Goal: Task Accomplishment & Management: Use online tool/utility

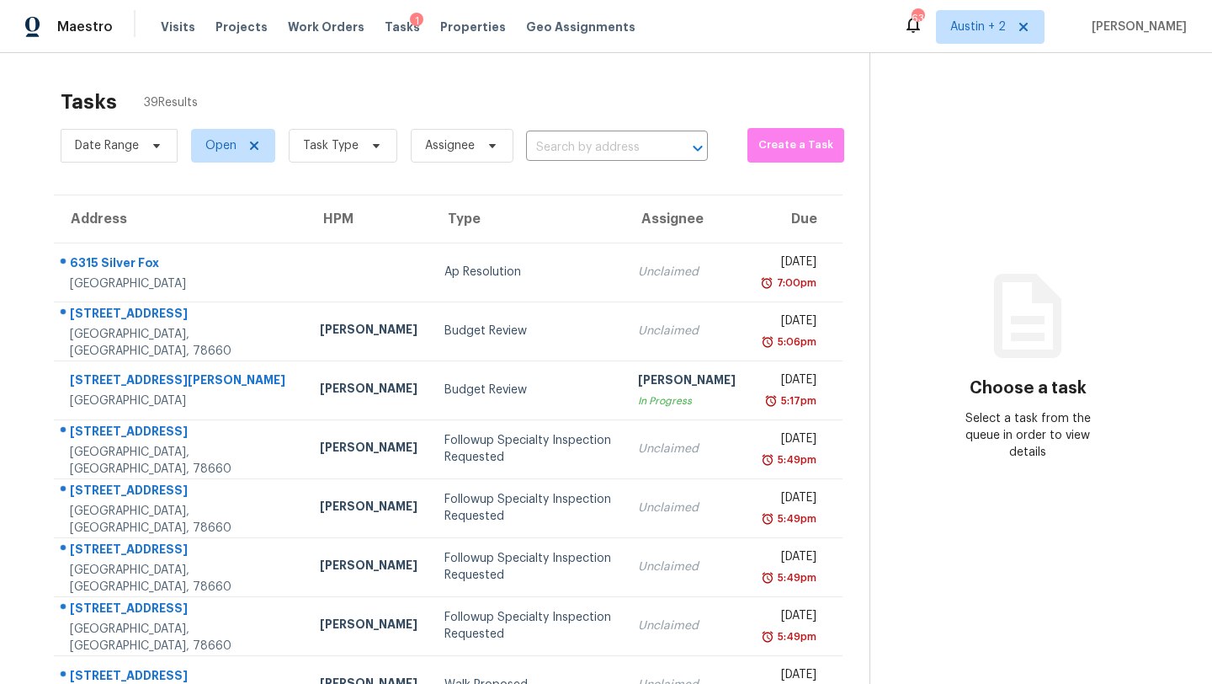
click at [468, 309] on td "Budget Review" at bounding box center [528, 330] width 194 height 59
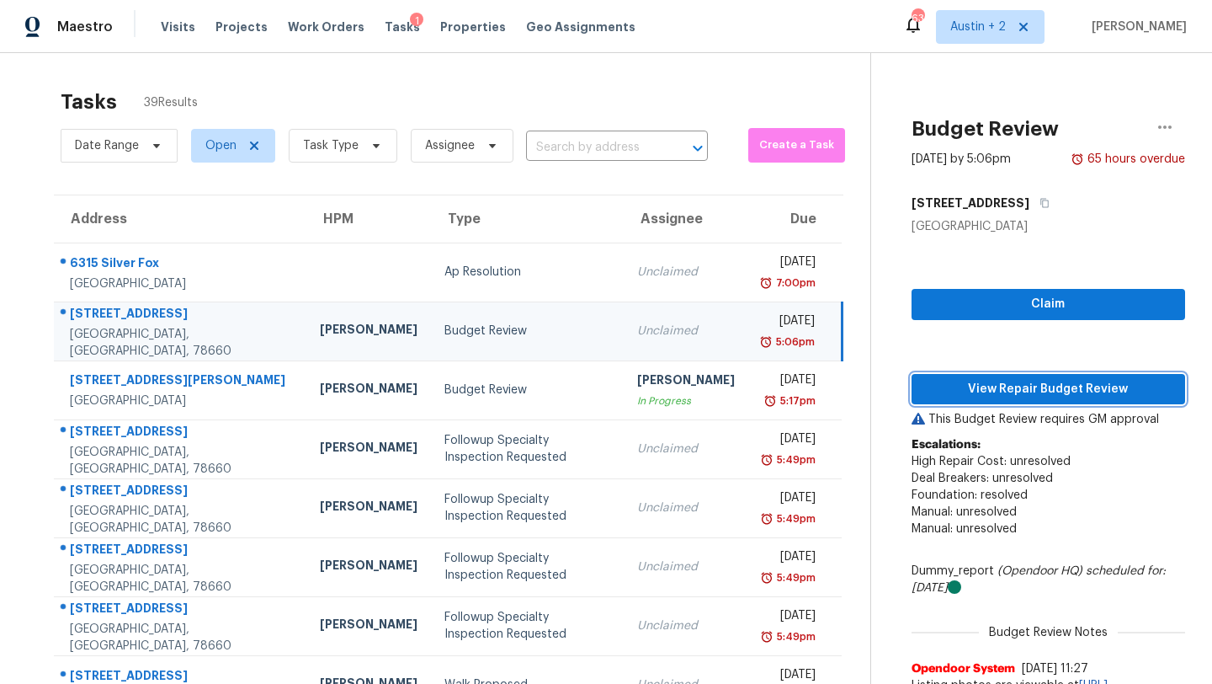
click at [1000, 402] on button "View Repair Budget Review" at bounding box center [1049, 389] width 274 height 31
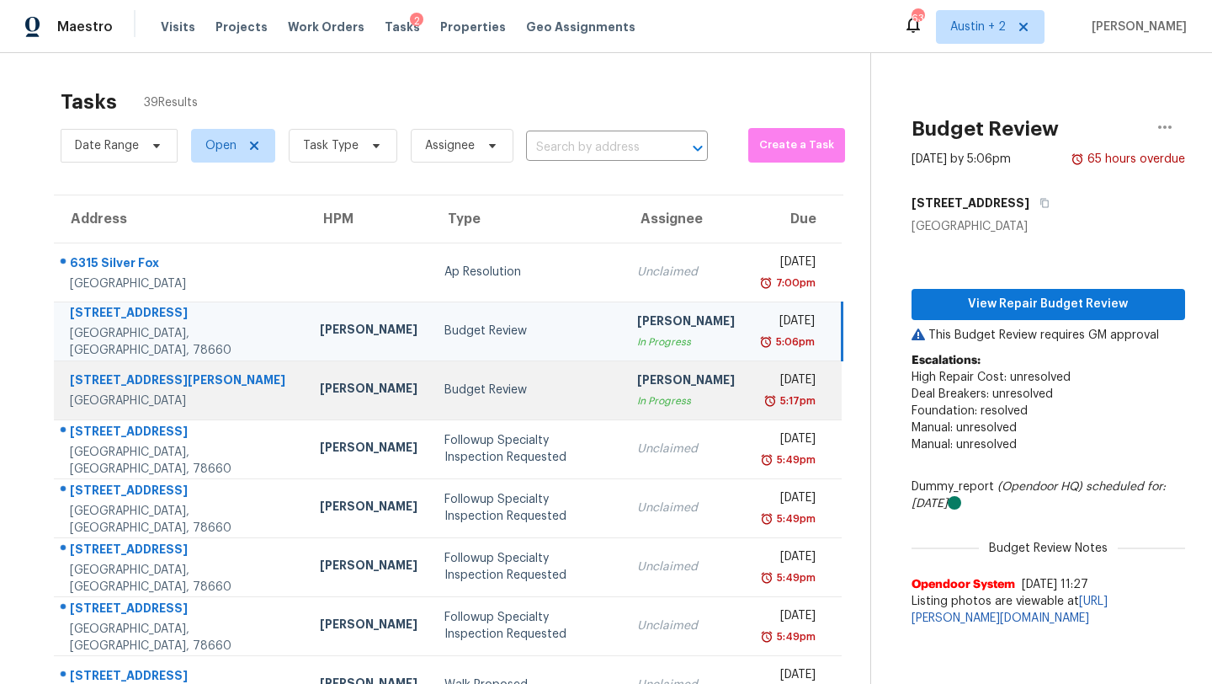
click at [320, 394] on div "[PERSON_NAME]" at bounding box center [369, 390] width 98 height 21
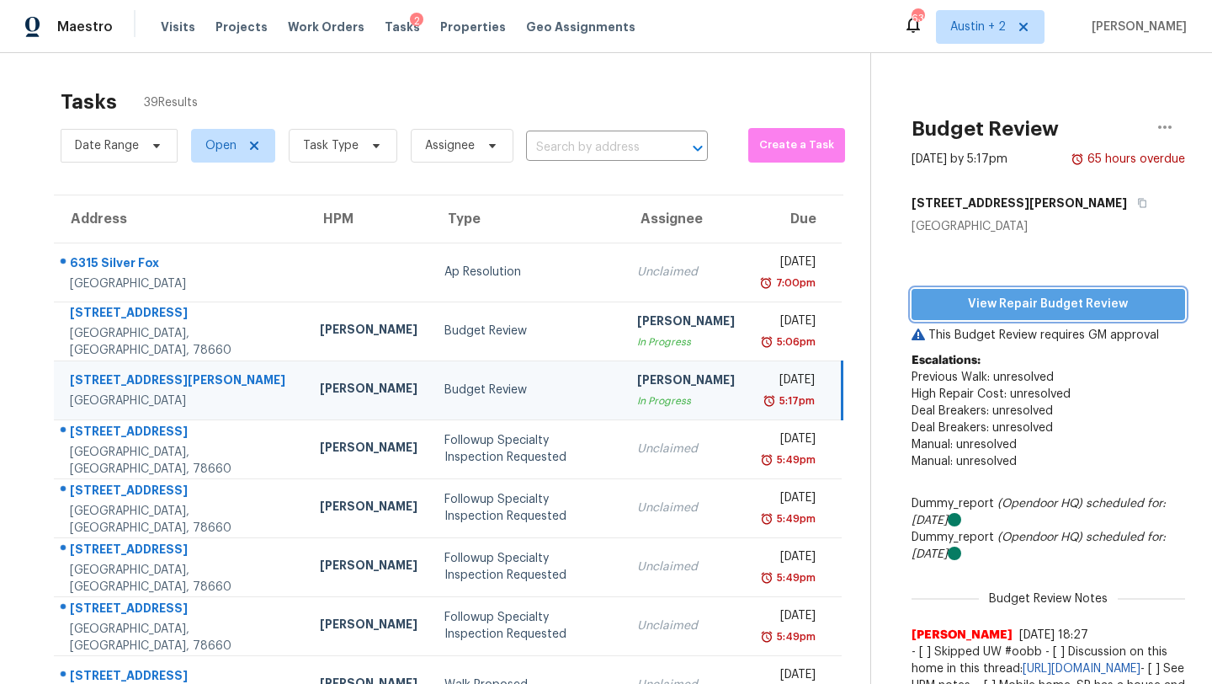
click at [934, 311] on span "View Repair Budget Review" at bounding box center [1048, 304] width 247 height 21
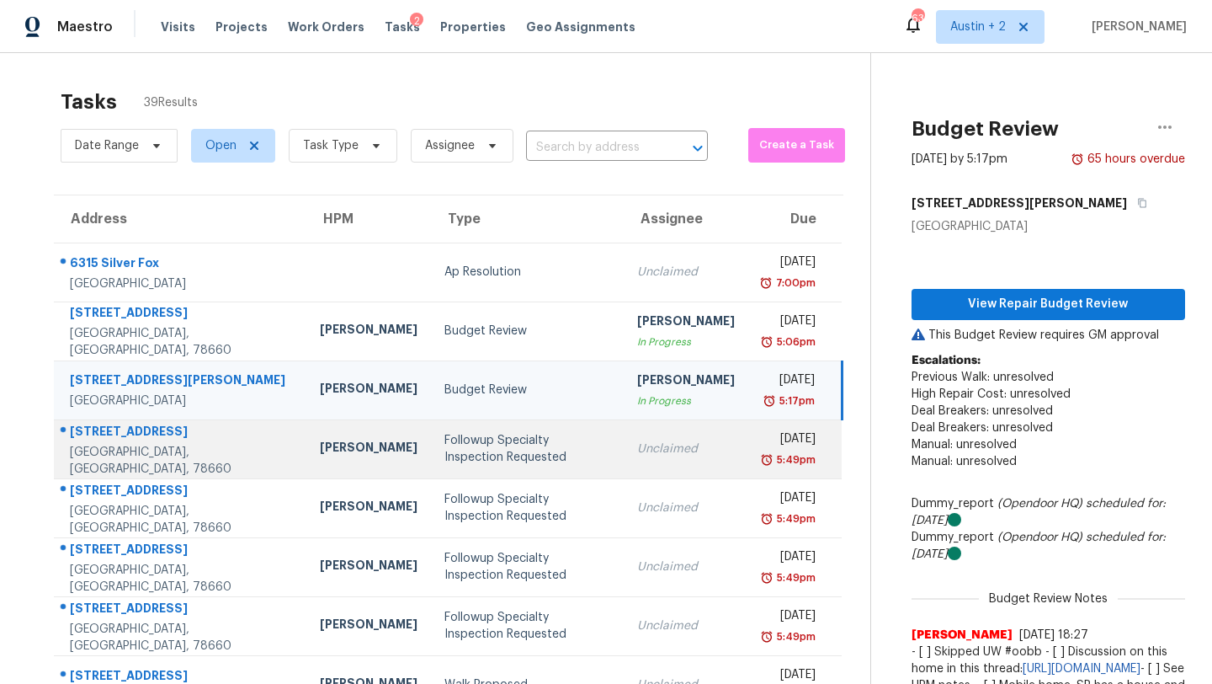
click at [320, 460] on div "[PERSON_NAME]" at bounding box center [369, 449] width 98 height 21
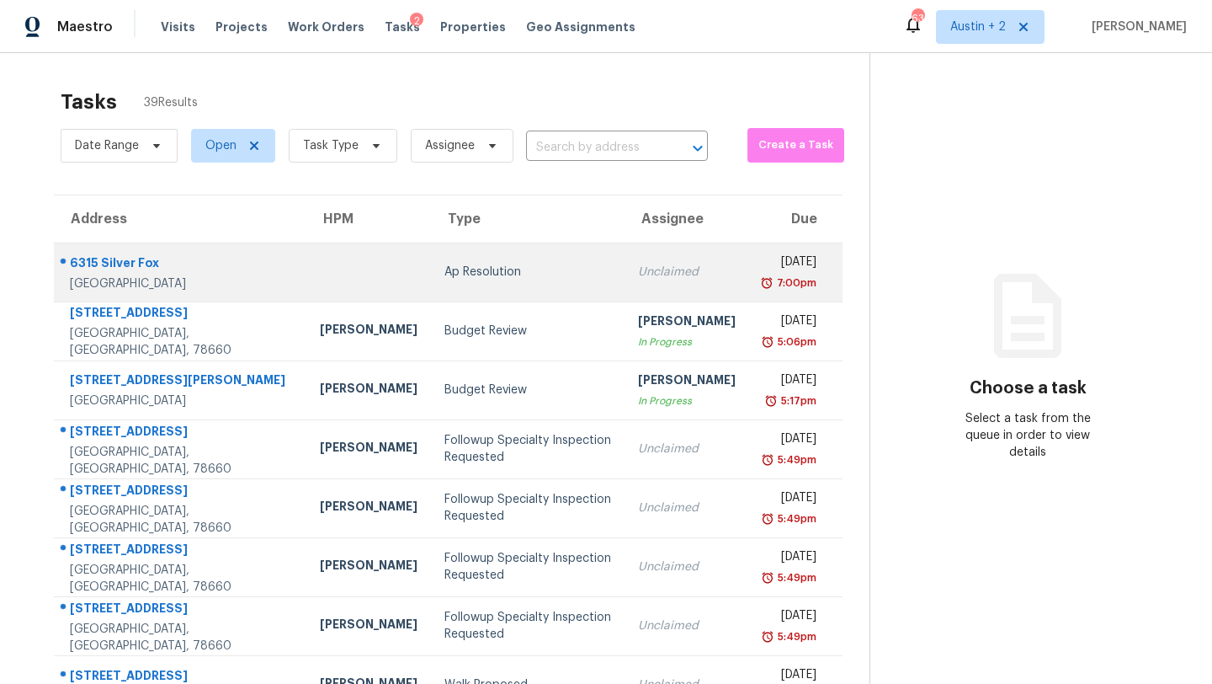
click at [306, 268] on td at bounding box center [368, 271] width 125 height 59
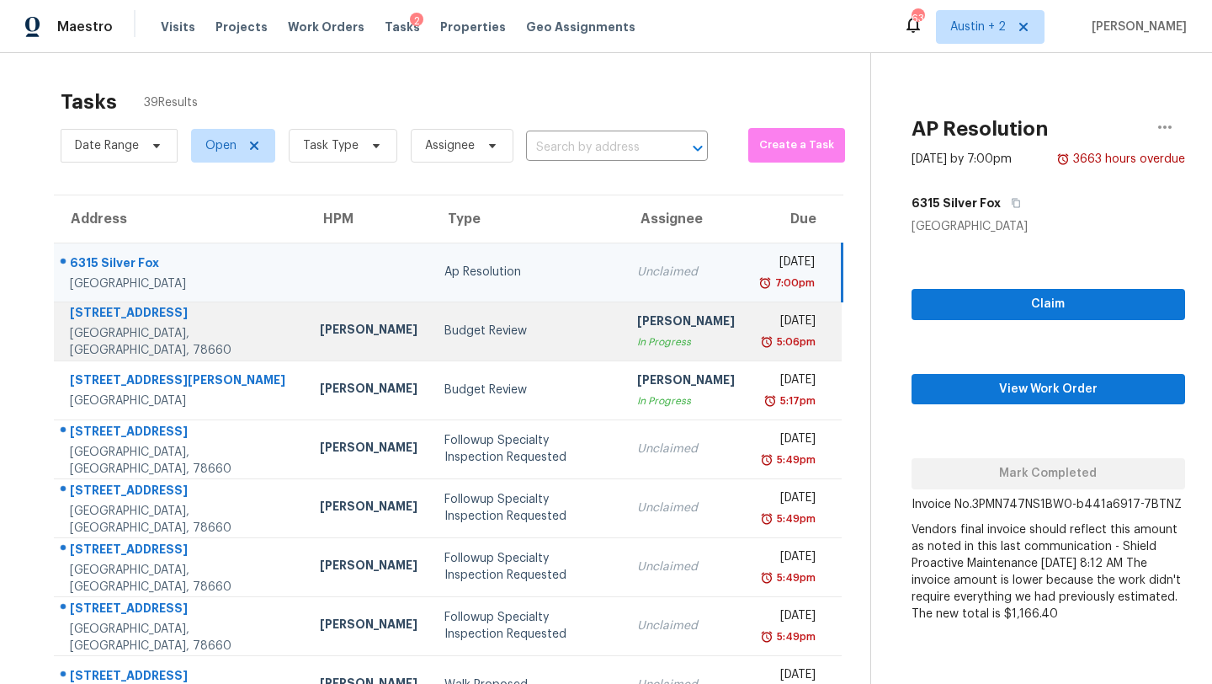
click at [319, 334] on td "[PERSON_NAME]" at bounding box center [368, 330] width 125 height 59
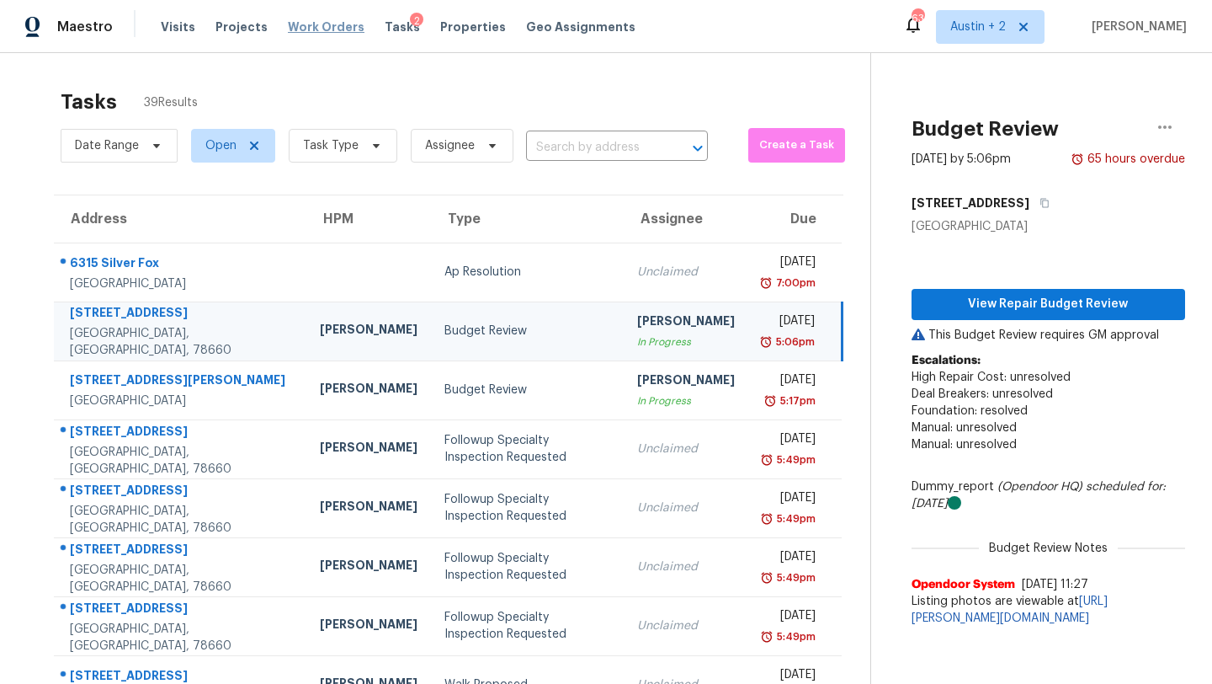
click at [310, 19] on span "Work Orders" at bounding box center [326, 27] width 77 height 17
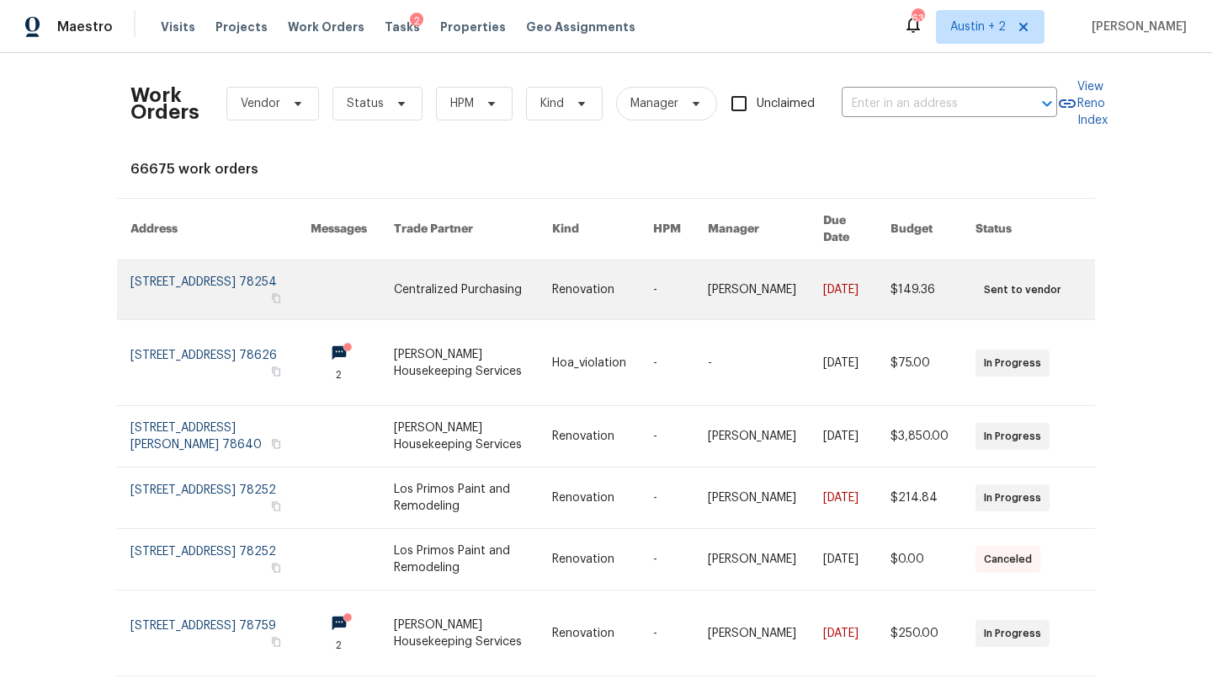
click at [398, 268] on td "Centralized Purchasing" at bounding box center [460, 290] width 158 height 60
click at [520, 274] on link at bounding box center [473, 289] width 158 height 59
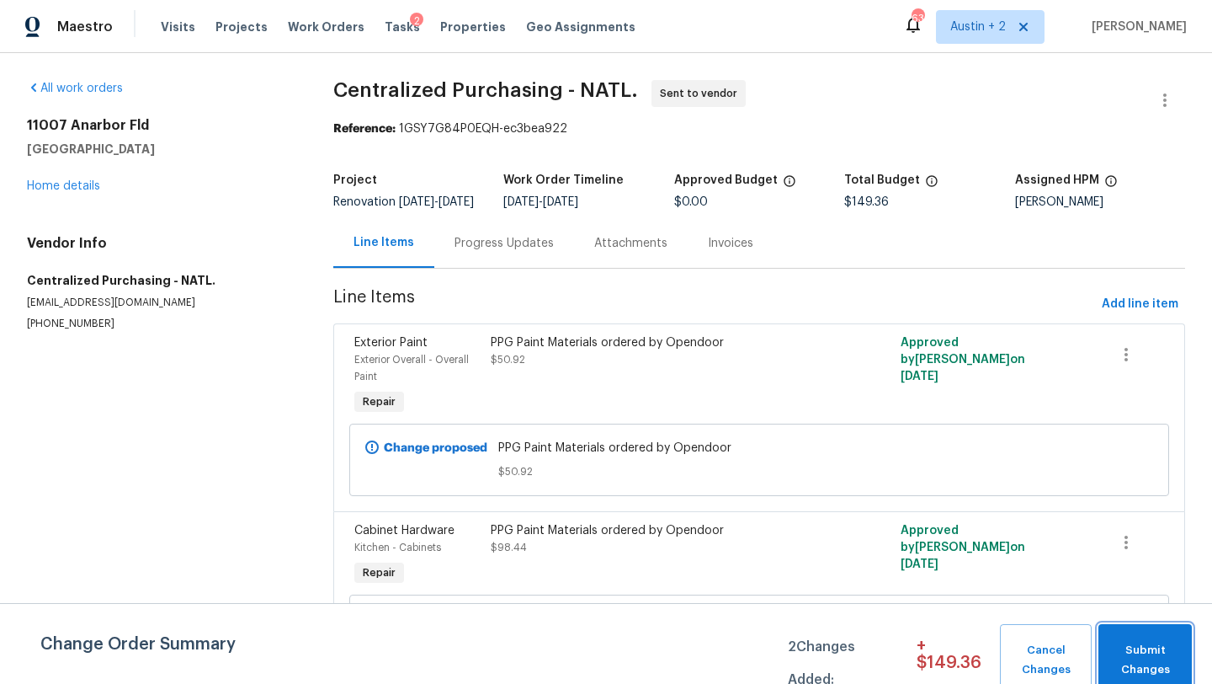
click at [1137, 652] on span "Submit Changes" at bounding box center [1145, 660] width 77 height 39
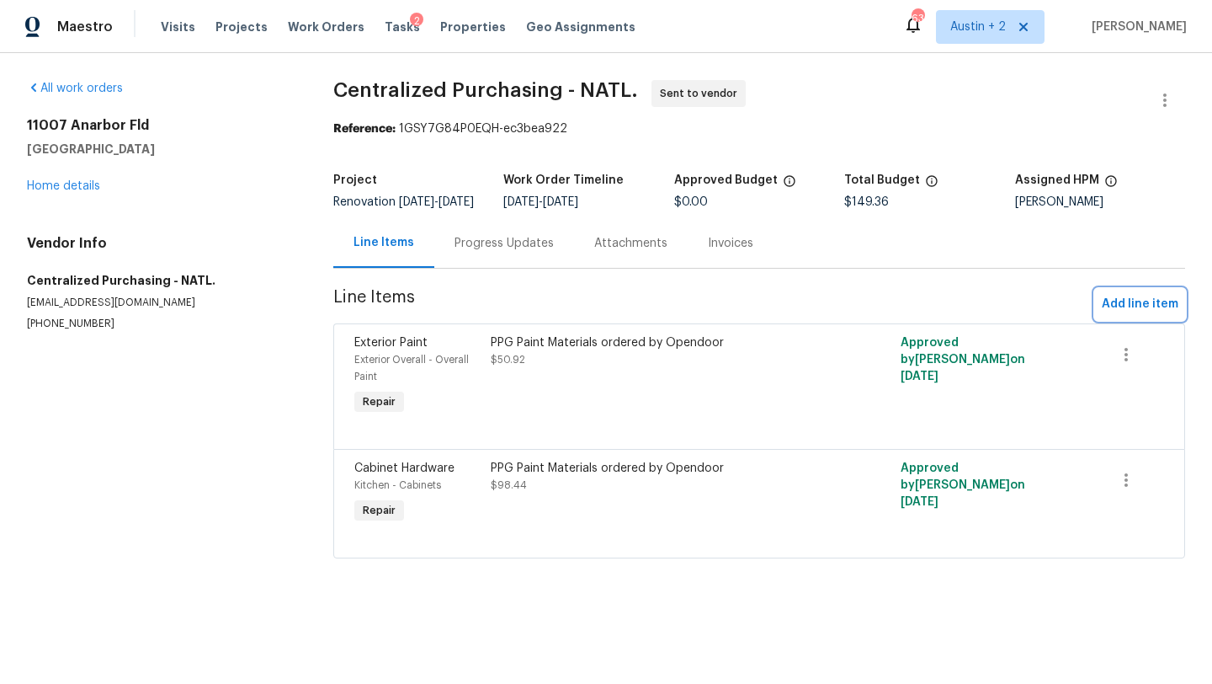
click at [1140, 308] on span "Add line item" at bounding box center [1140, 304] width 77 height 21
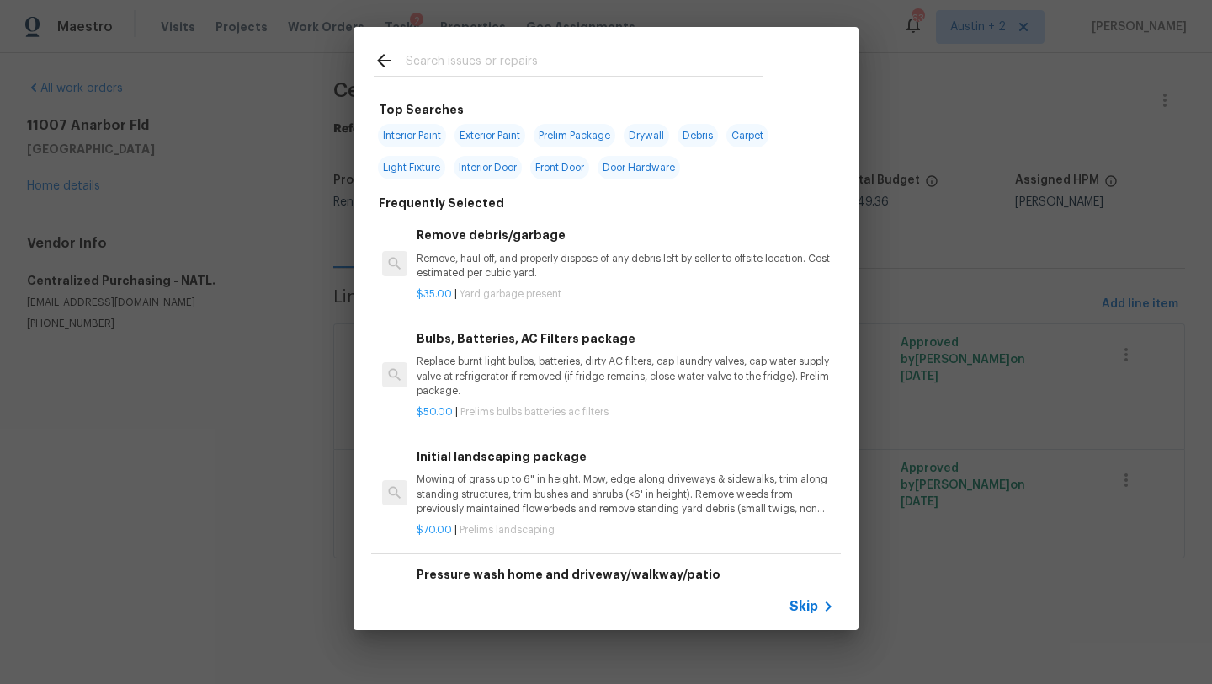
click at [472, 56] on input "text" at bounding box center [584, 63] width 357 height 25
click at [488, 133] on span "Exterior Paint" at bounding box center [490, 136] width 71 height 24
type input "Exterior Paint"
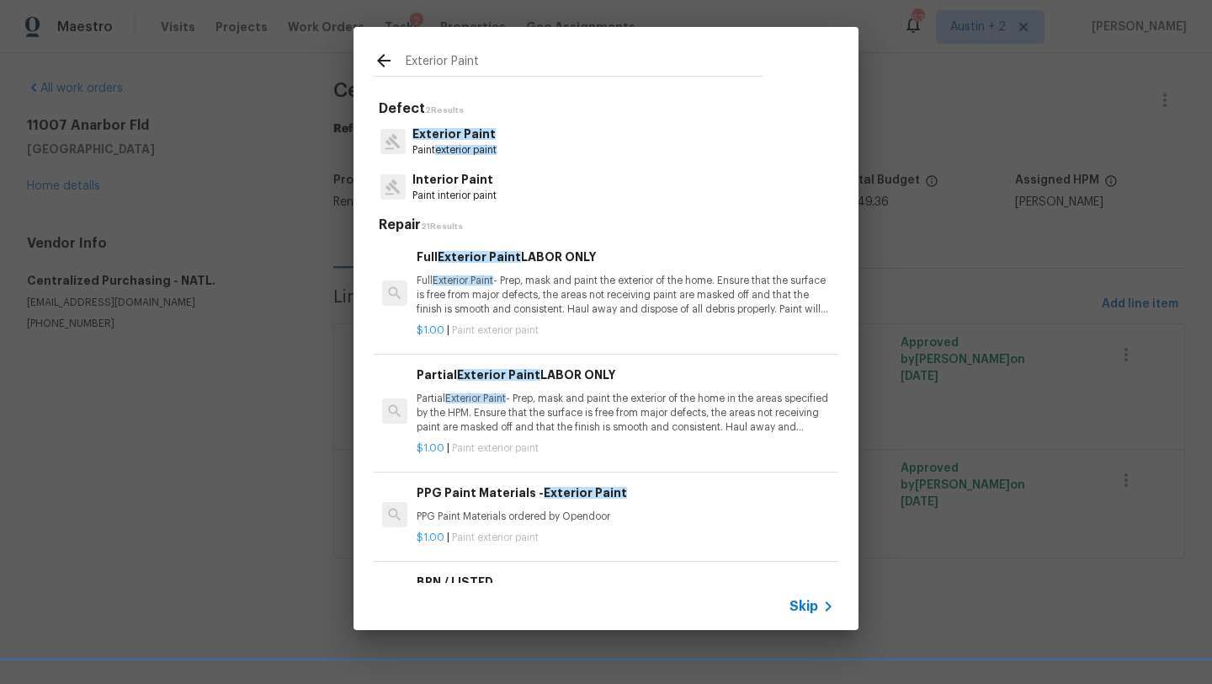
click at [476, 143] on p "Paint exterior paint" at bounding box center [455, 150] width 84 height 14
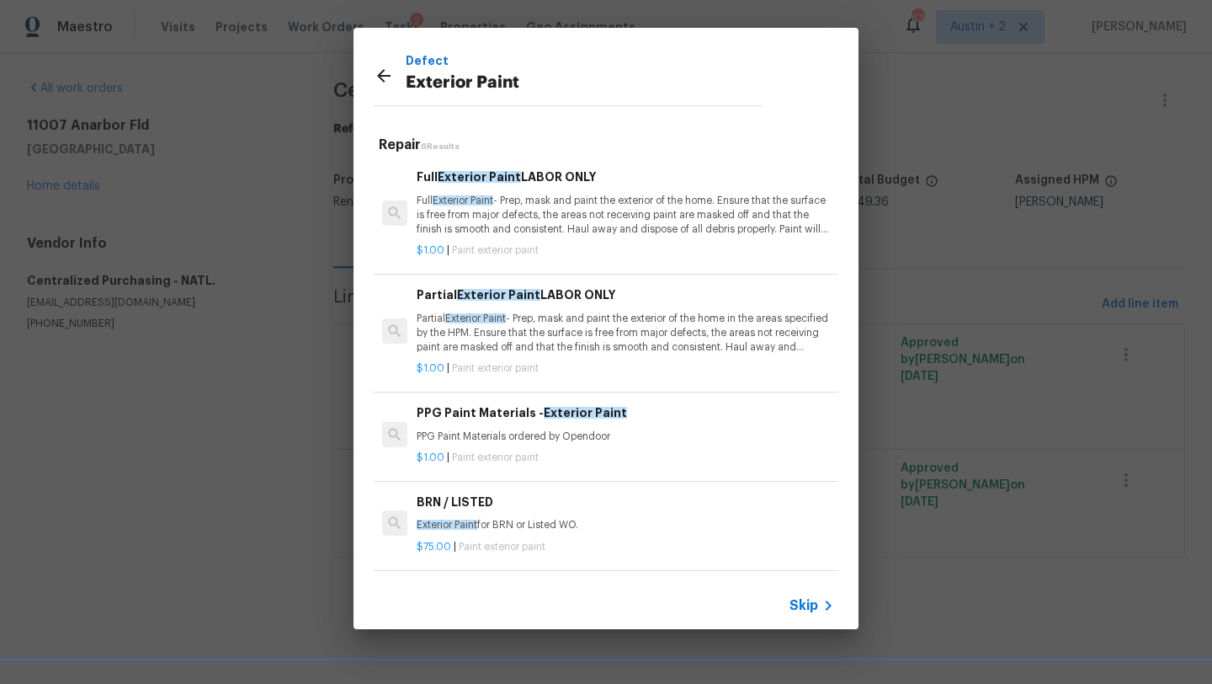
click at [384, 77] on icon at bounding box center [384, 76] width 20 height 20
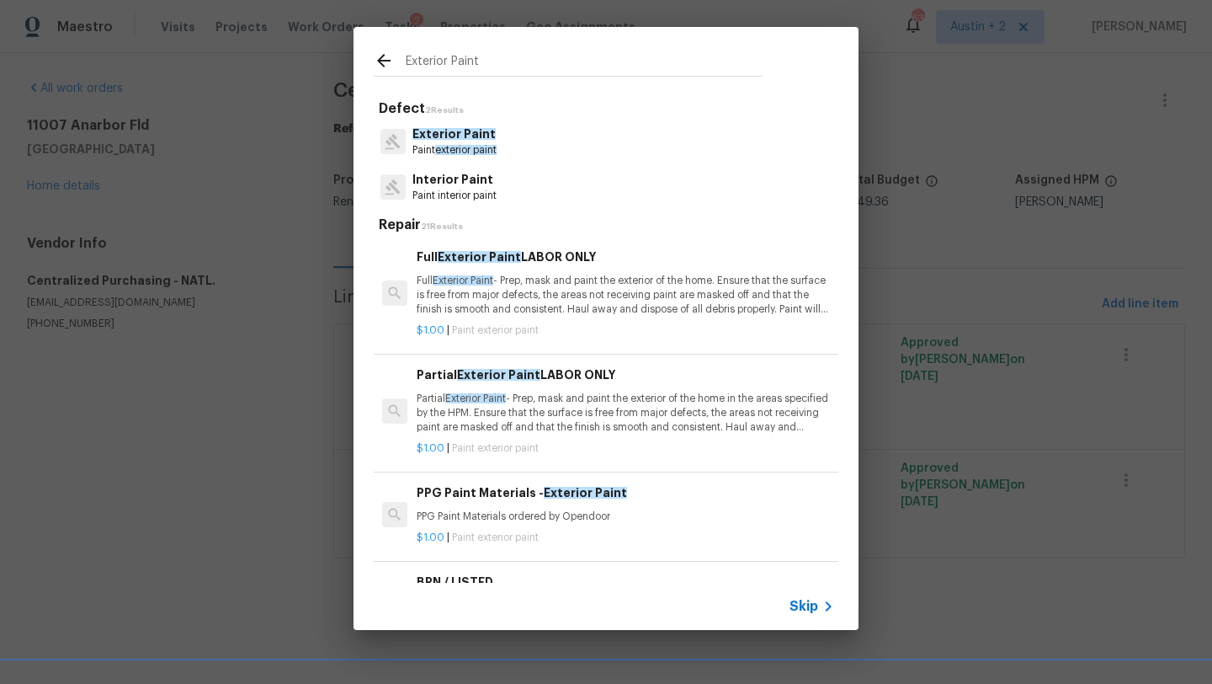
click at [382, 62] on icon at bounding box center [384, 61] width 20 height 20
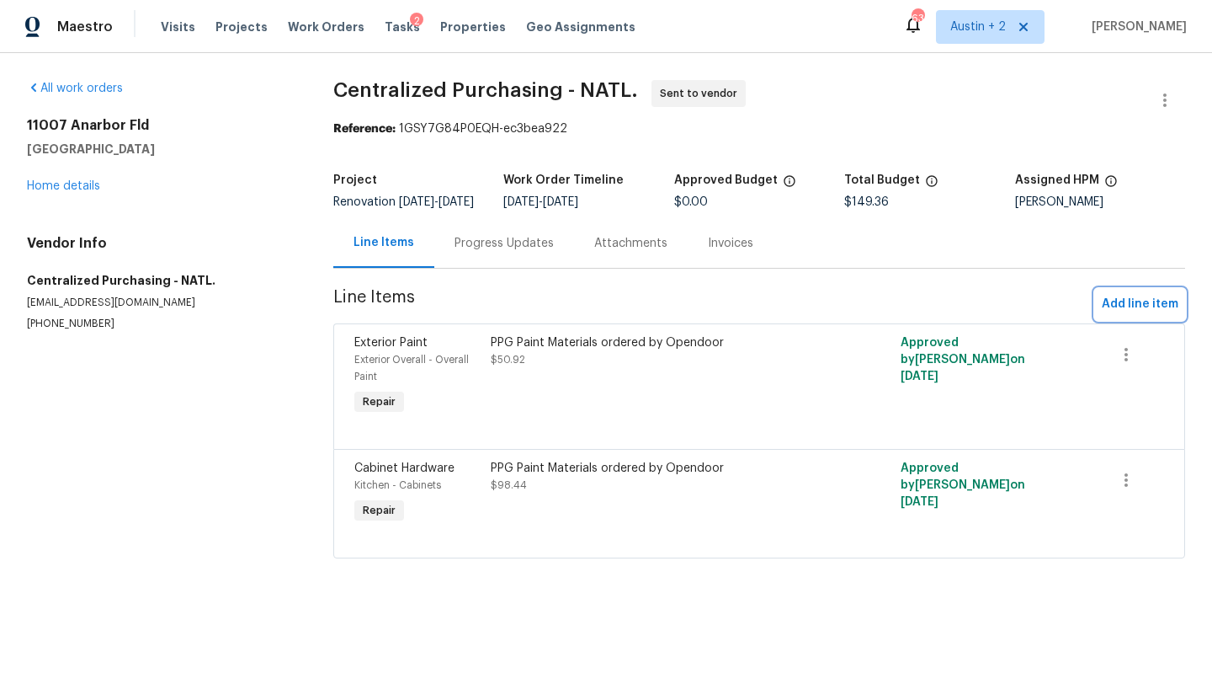
click at [1137, 312] on span "Add line item" at bounding box center [1140, 304] width 77 height 21
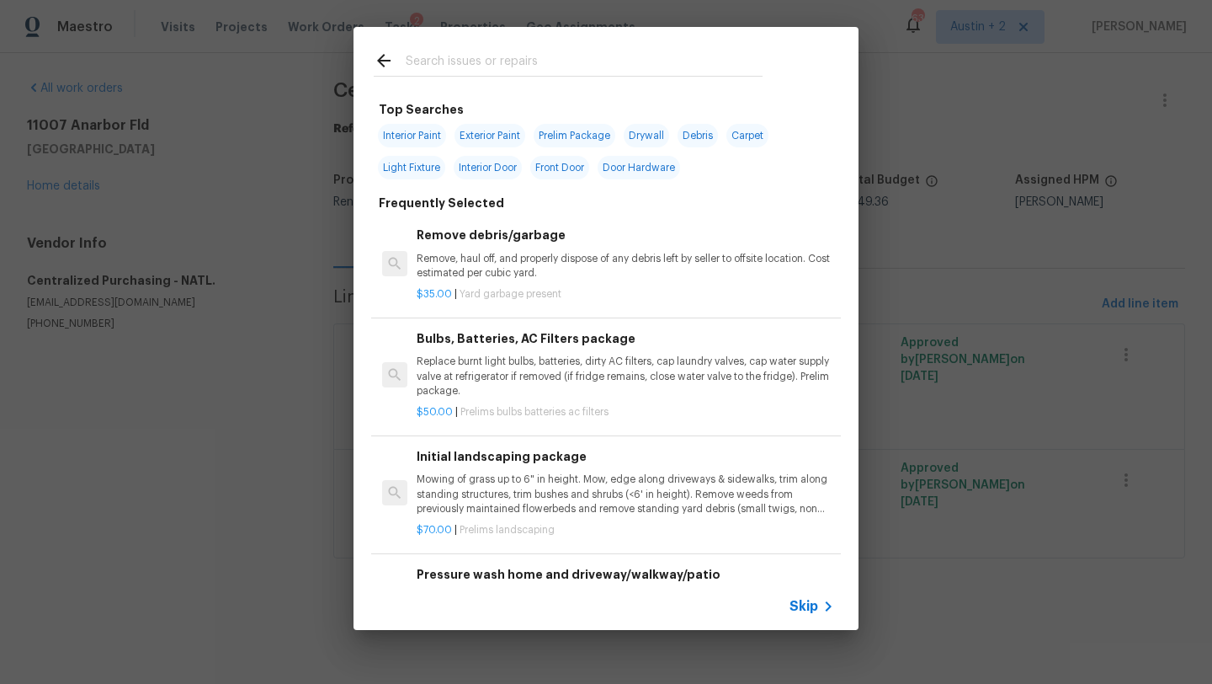
click at [507, 70] on input "text" at bounding box center [584, 63] width 357 height 25
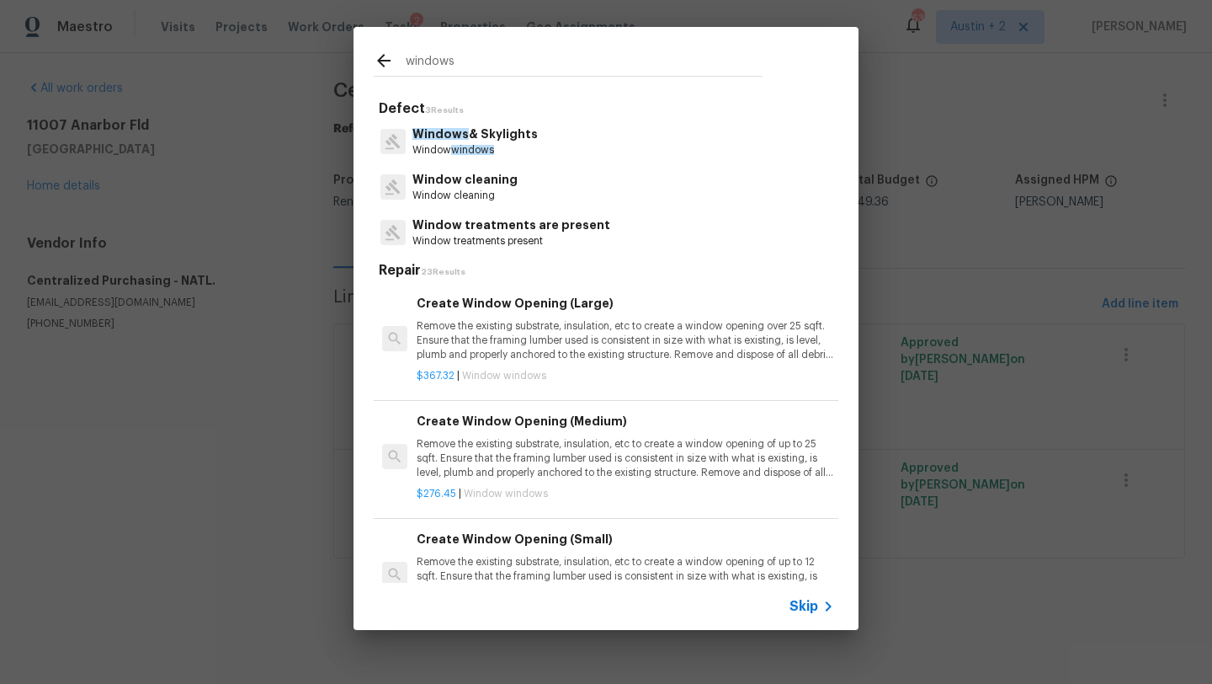
type input "windows"
click at [496, 131] on p "Windows & Skylights" at bounding box center [475, 134] width 125 height 18
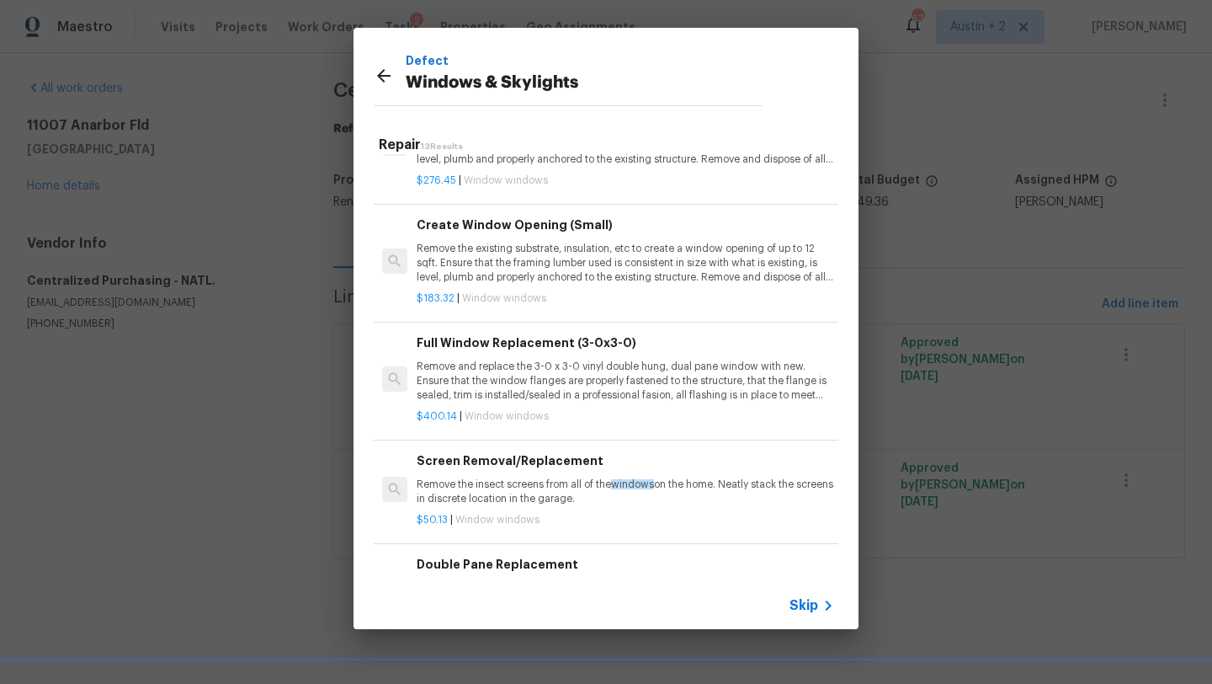
scroll to position [195, 0]
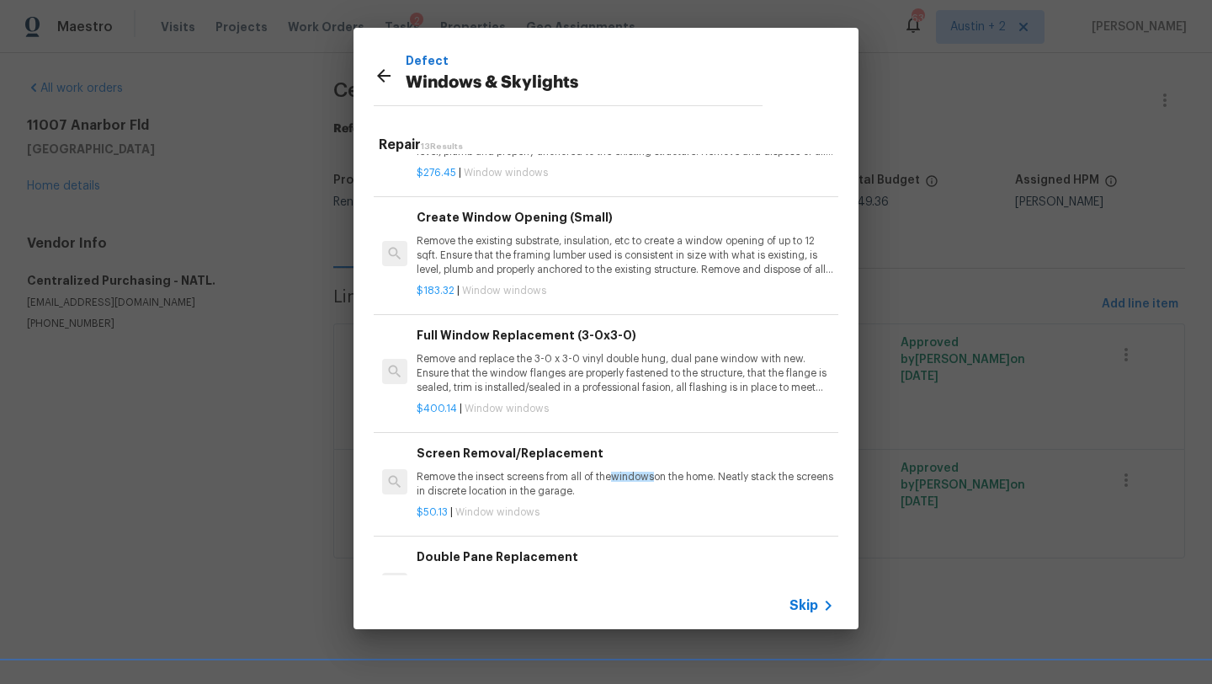
click at [541, 350] on div "Full Window Replacement (3-0x3-0) Remove and replace the 3-0 x 3-0 vinyl double…" at bounding box center [626, 360] width 418 height 69
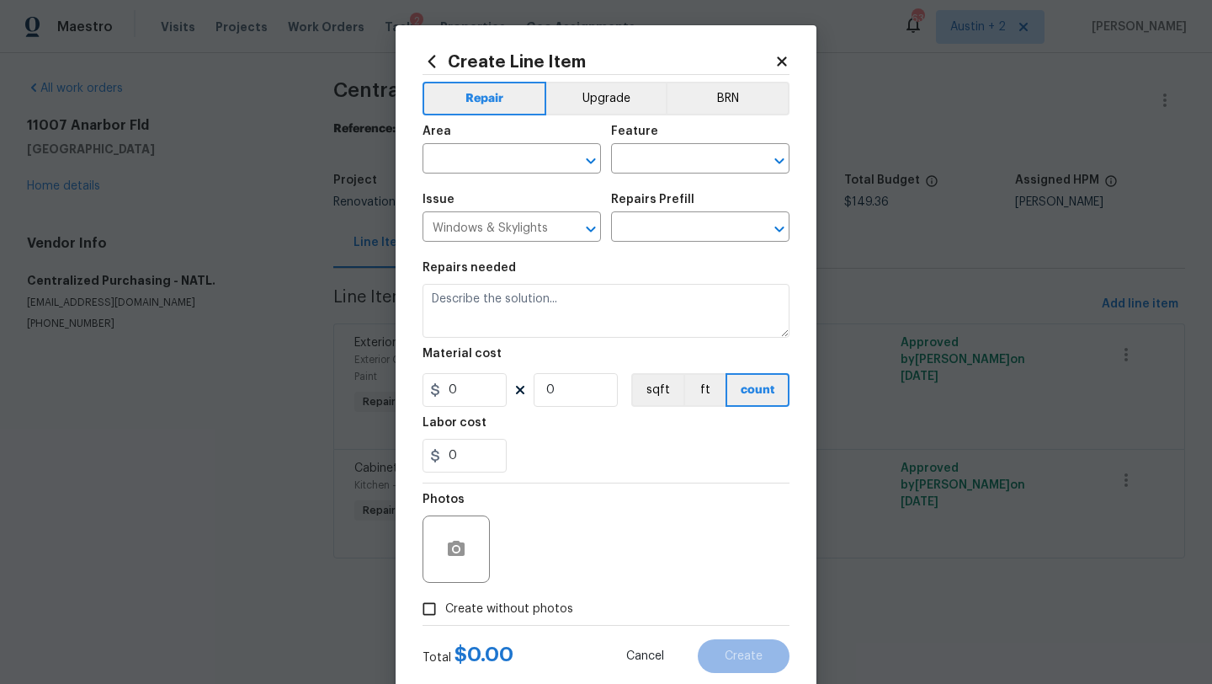
type input "Full Window Replacement (3-0x3-0) $400.14"
type textarea "Remove and replace the 3-0 x 3-0 vinyl double hung, dual pane window with new. …"
type input "400.14"
type input "1"
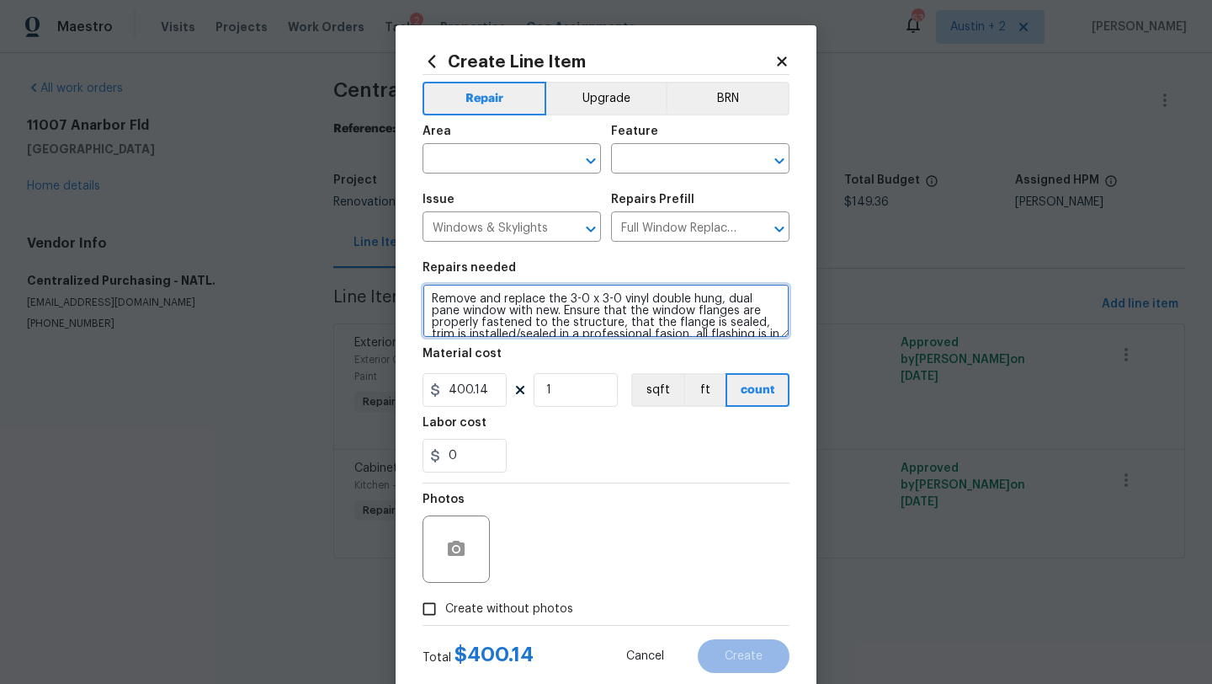
scroll to position [47, 0]
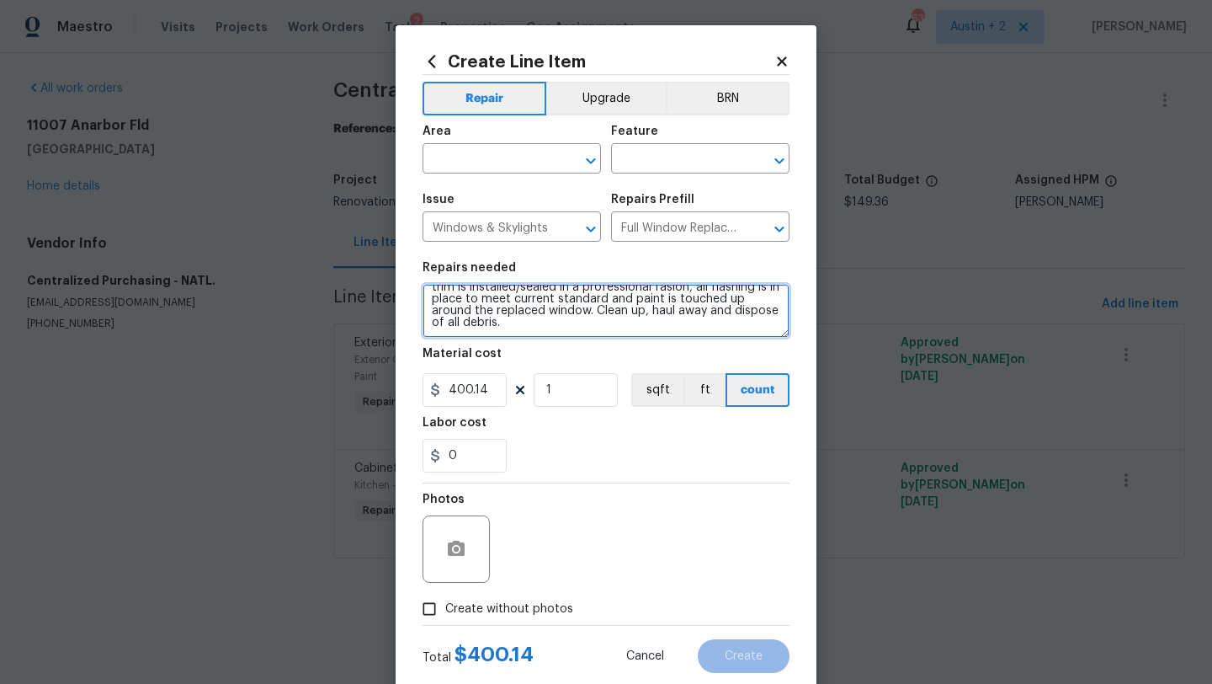
drag, startPoint x: 431, startPoint y: 295, endPoint x: 507, endPoint y: 467, distance: 188.5
click at [507, 467] on section "Repairs needed Remove and replace the 3-0 x 3-0 vinyl double hung, dual pane wi…" at bounding box center [606, 367] width 367 height 231
click at [540, 163] on input "text" at bounding box center [488, 160] width 131 height 26
click at [778, 61] on icon at bounding box center [782, 61] width 15 height 15
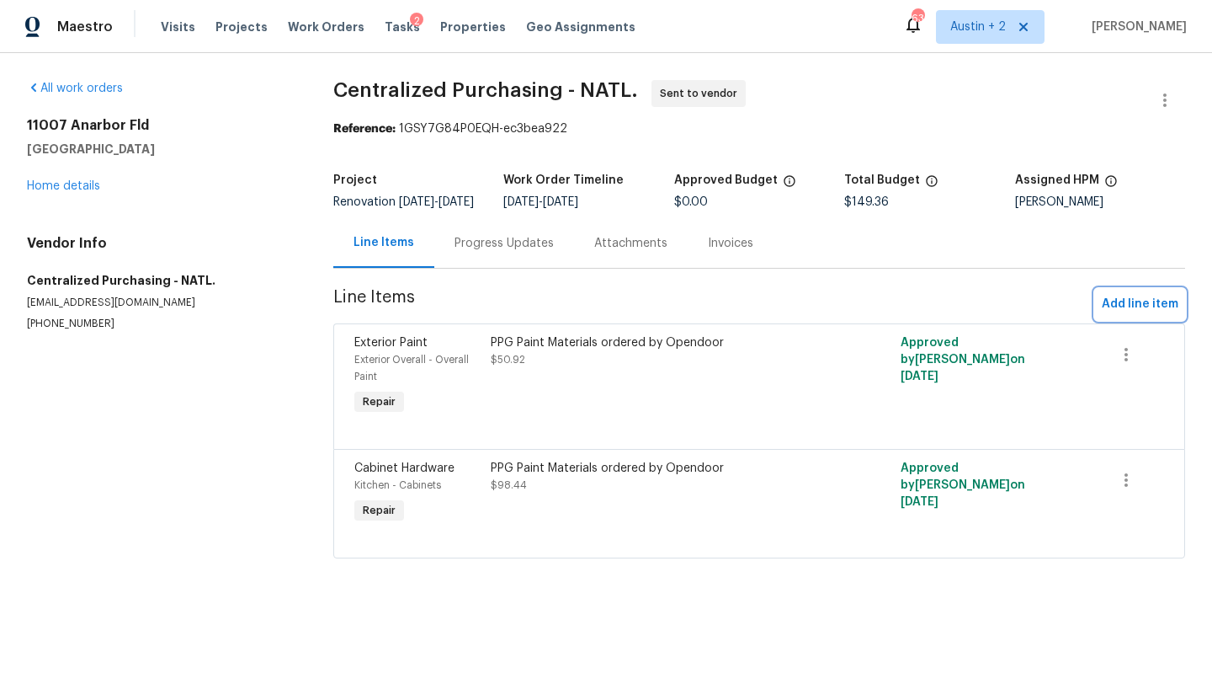
click at [1145, 304] on button "Add line item" at bounding box center [1140, 304] width 90 height 31
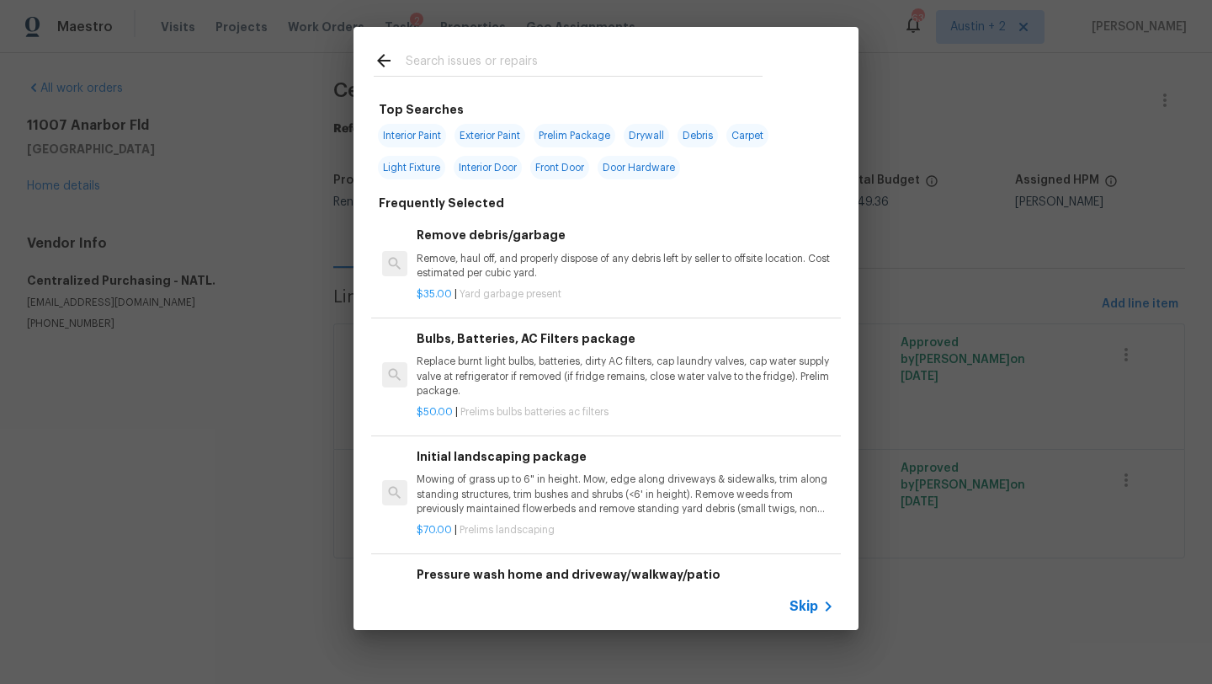
click at [465, 63] on input "text" at bounding box center [584, 63] width 357 height 25
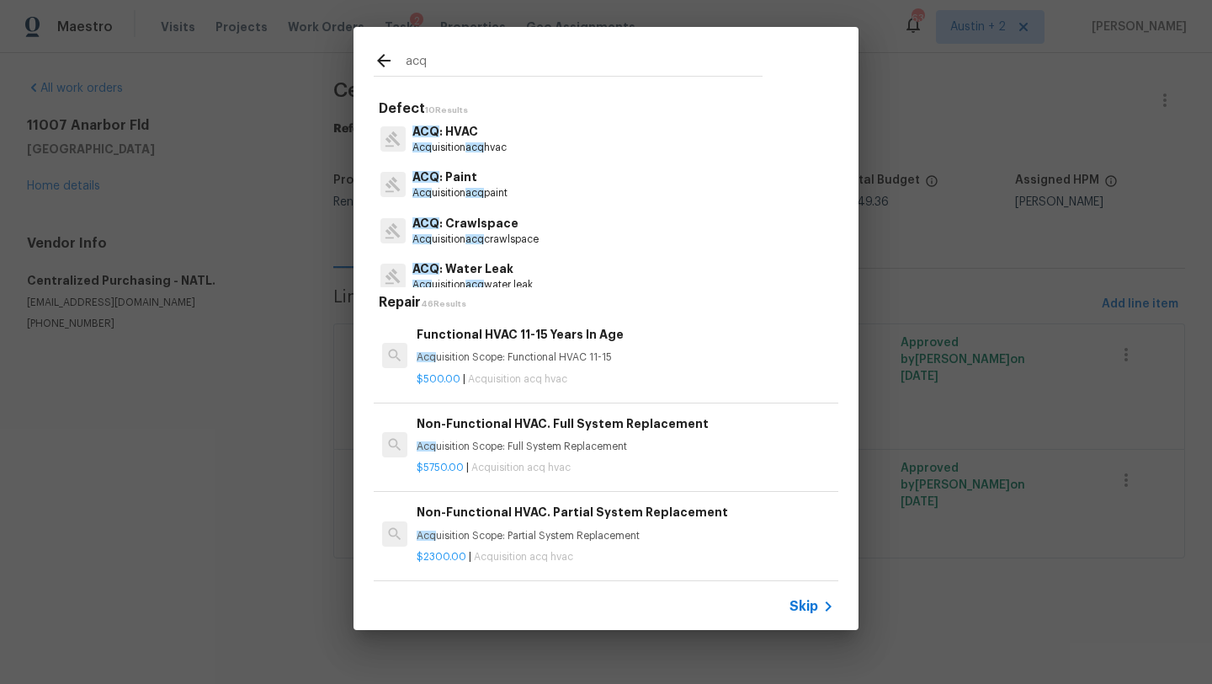
scroll to position [182, 0]
type input "acq"
click at [466, 149] on p "Acq uisition acq paint" at bounding box center [460, 150] width 95 height 14
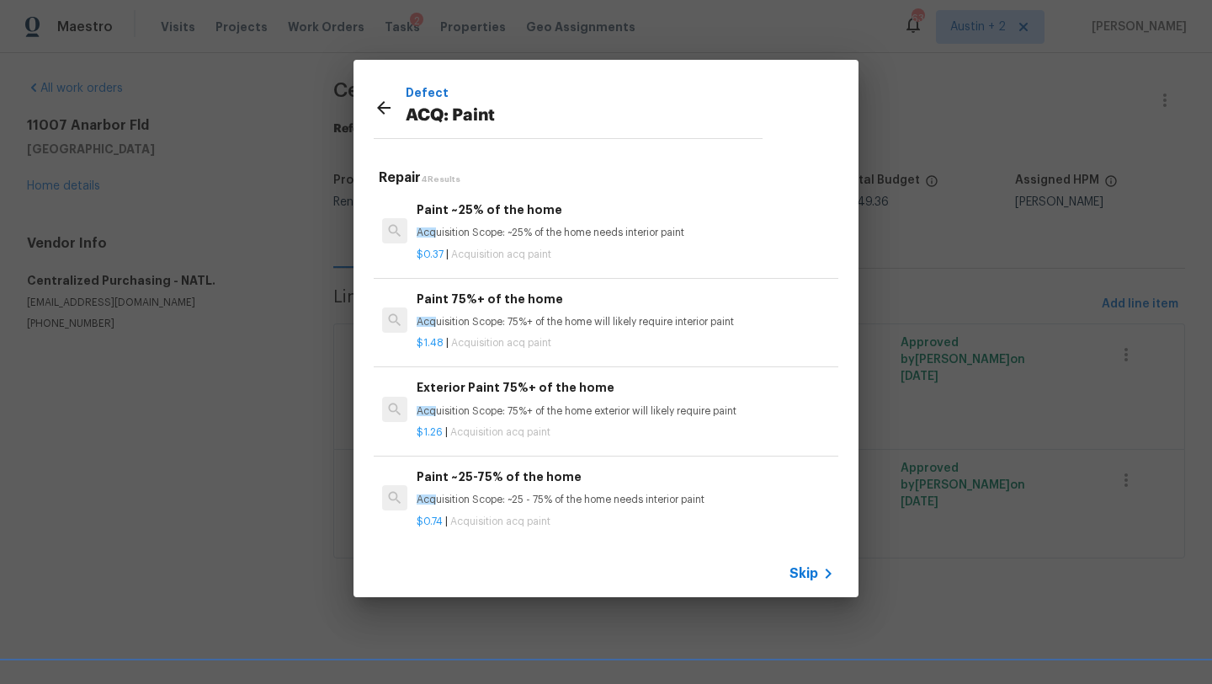
scroll to position [3, 0]
click at [551, 407] on p "Acq uisition Scope: 75%+ of the home exterior will likely require paint" at bounding box center [626, 409] width 418 height 14
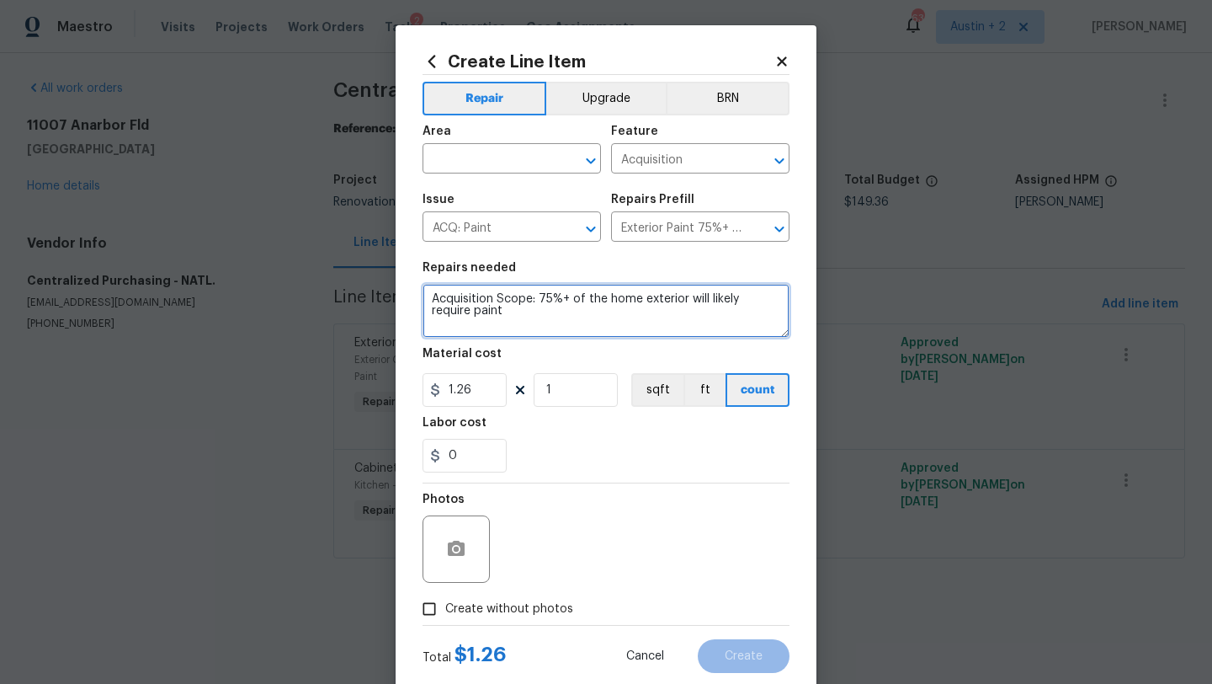
drag, startPoint x: 471, startPoint y: 317, endPoint x: 401, endPoint y: 270, distance: 84.5
click at [401, 270] on div "Create Line Item Repair Upgrade BRN Area ​ Feature Acquisition ​ Issue ACQ: Pai…" at bounding box center [606, 362] width 421 height 674
click at [778, 66] on icon at bounding box center [781, 60] width 9 height 9
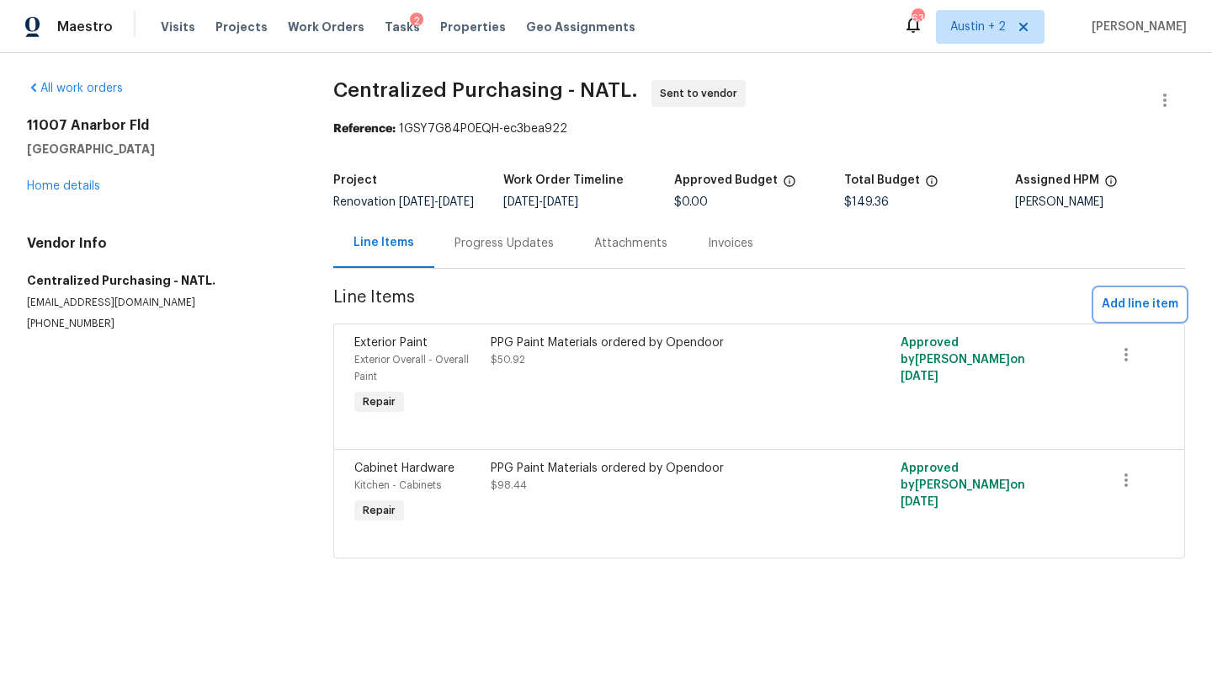
click at [1132, 315] on span "Add line item" at bounding box center [1140, 304] width 77 height 21
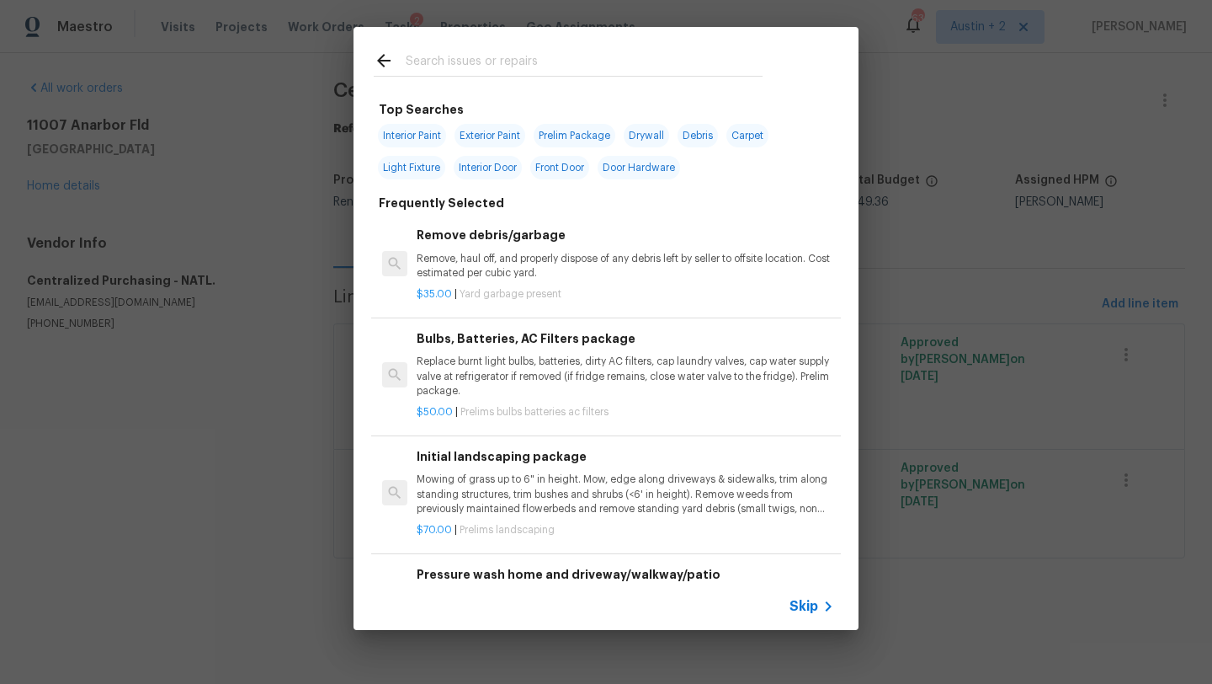
click at [512, 63] on input "text" at bounding box center [584, 63] width 357 height 25
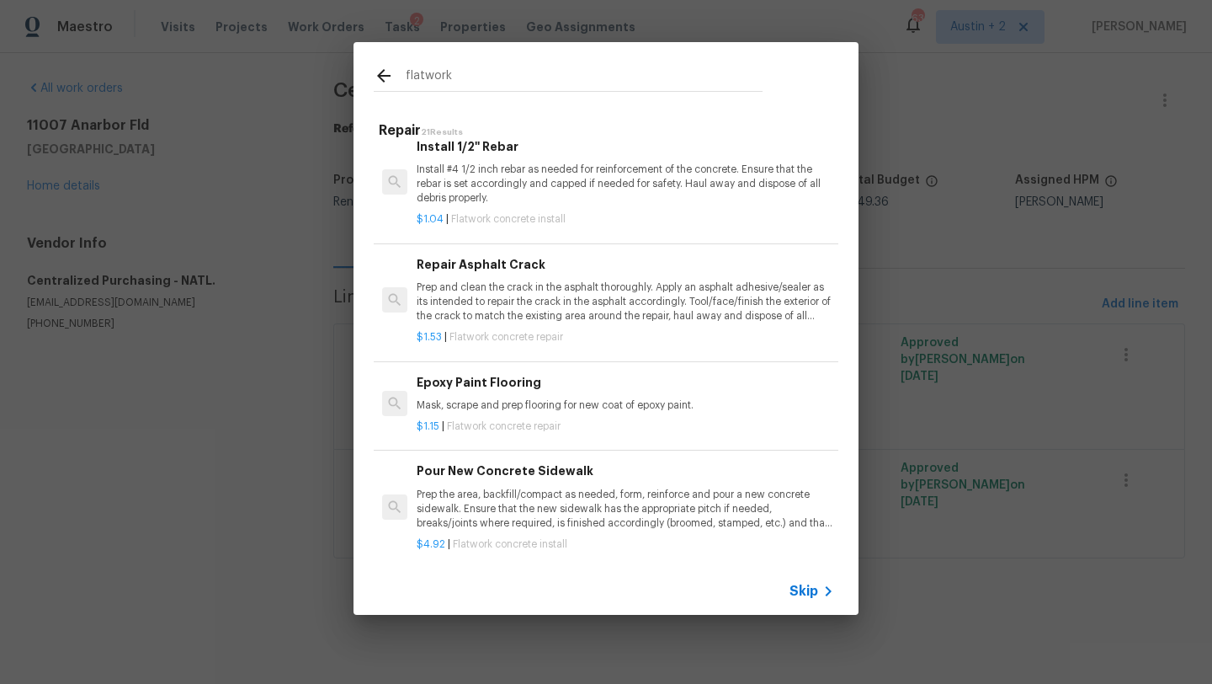
scroll to position [1349, 0]
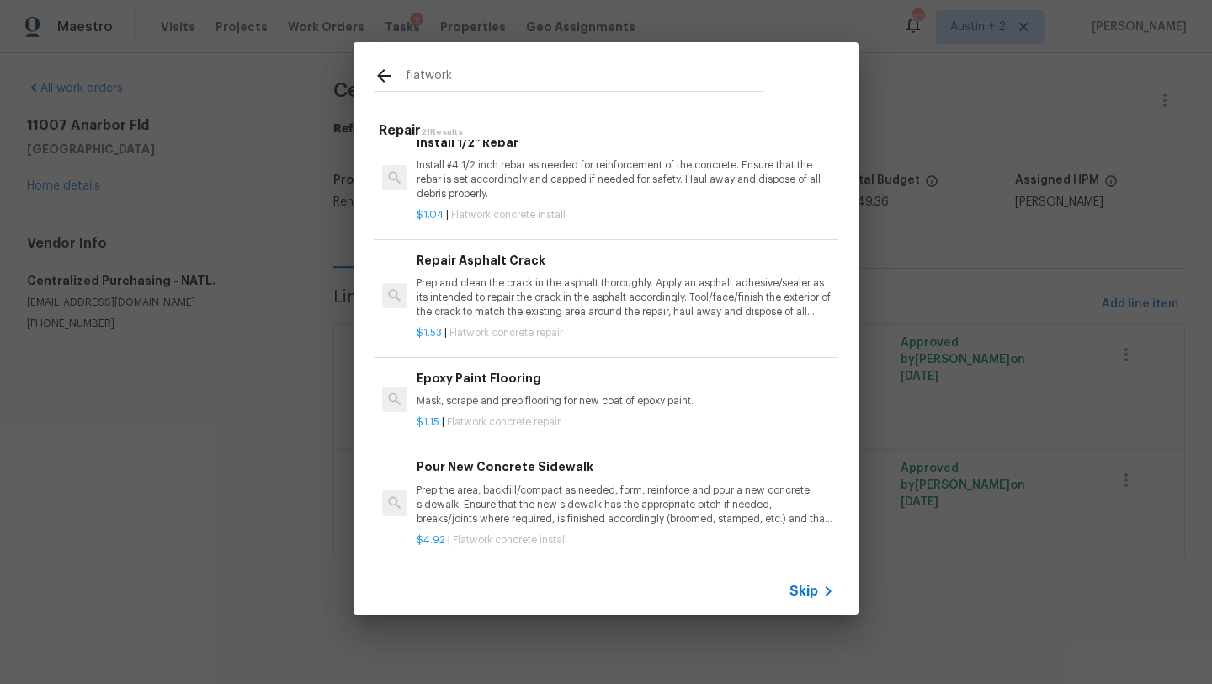
type input "flatwork"
click at [529, 397] on p "Mask, scrape and prep flooring for new coat of epoxy paint." at bounding box center [626, 401] width 418 height 14
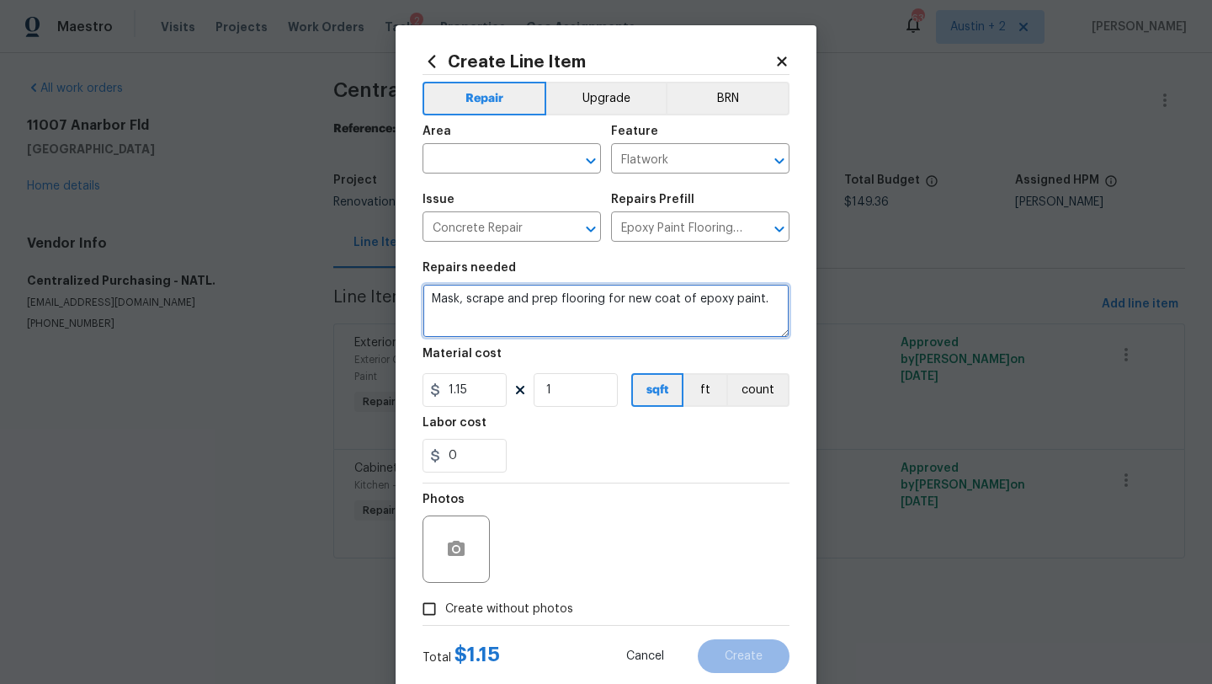
drag, startPoint x: 782, startPoint y: 307, endPoint x: 346, endPoint y: 278, distance: 437.1
click at [346, 278] on div "Create Line Item Repair Upgrade BRN Area ​ Feature Flatwork ​ Issue Concrete Re…" at bounding box center [606, 342] width 1212 height 684
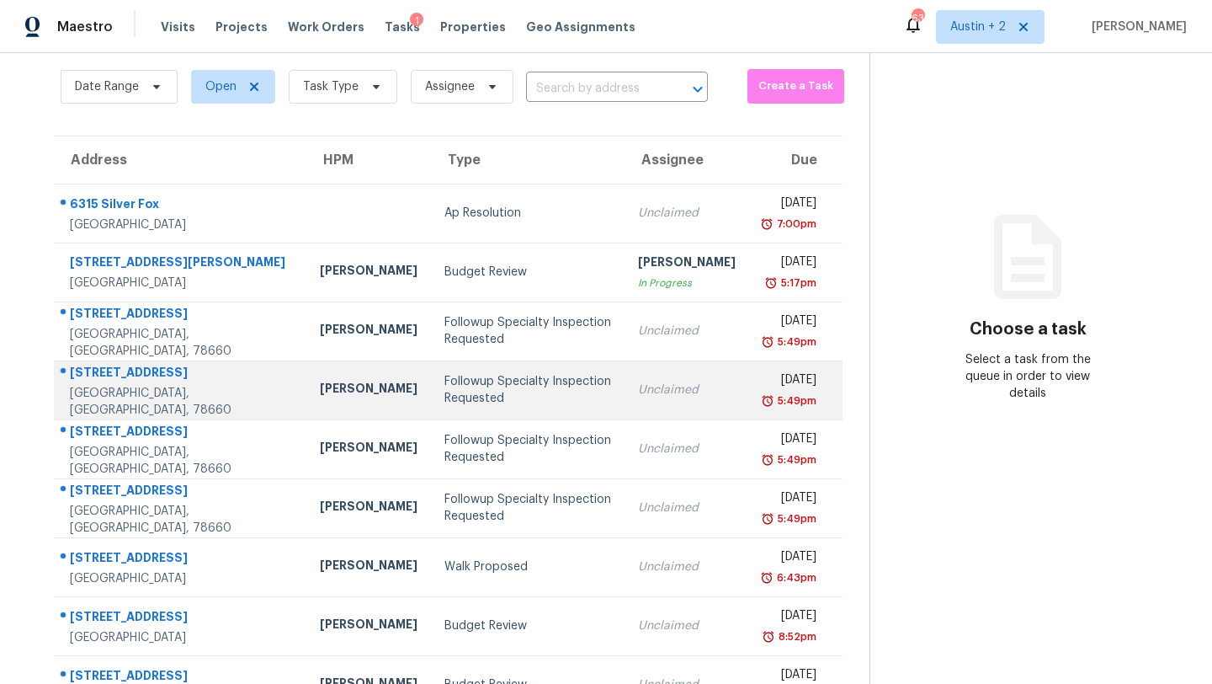
scroll to position [57, 0]
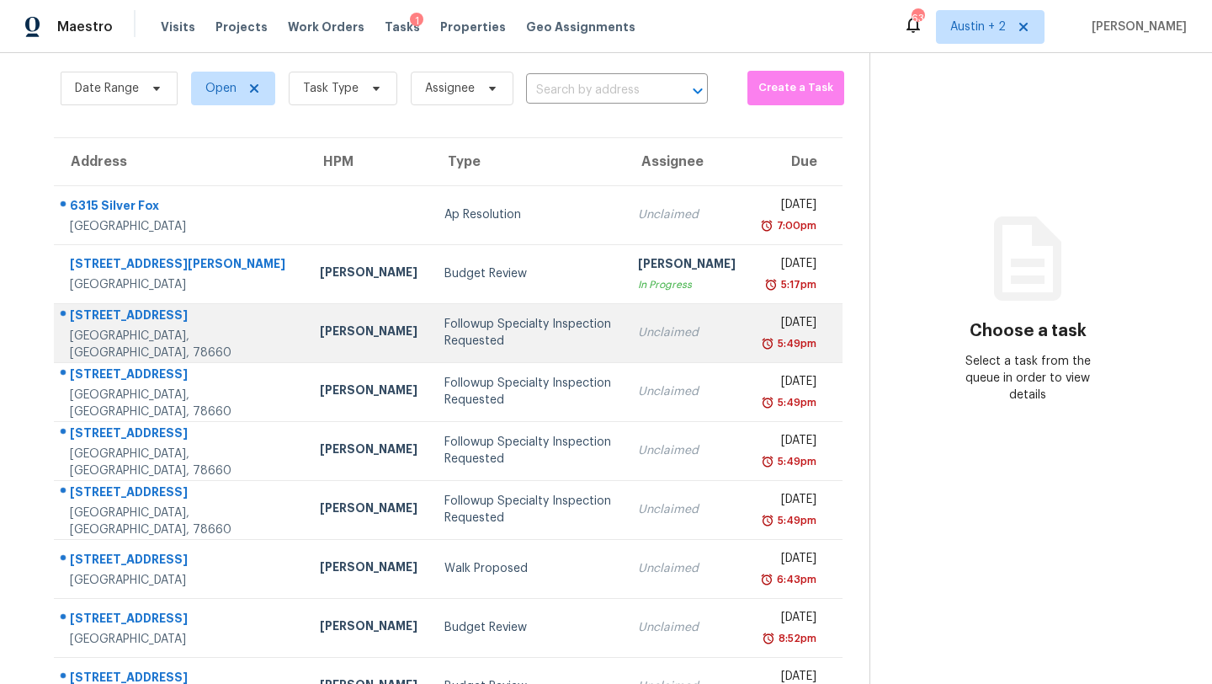
click at [473, 344] on div "Followup Specialty Inspection Requested" at bounding box center [528, 333] width 167 height 34
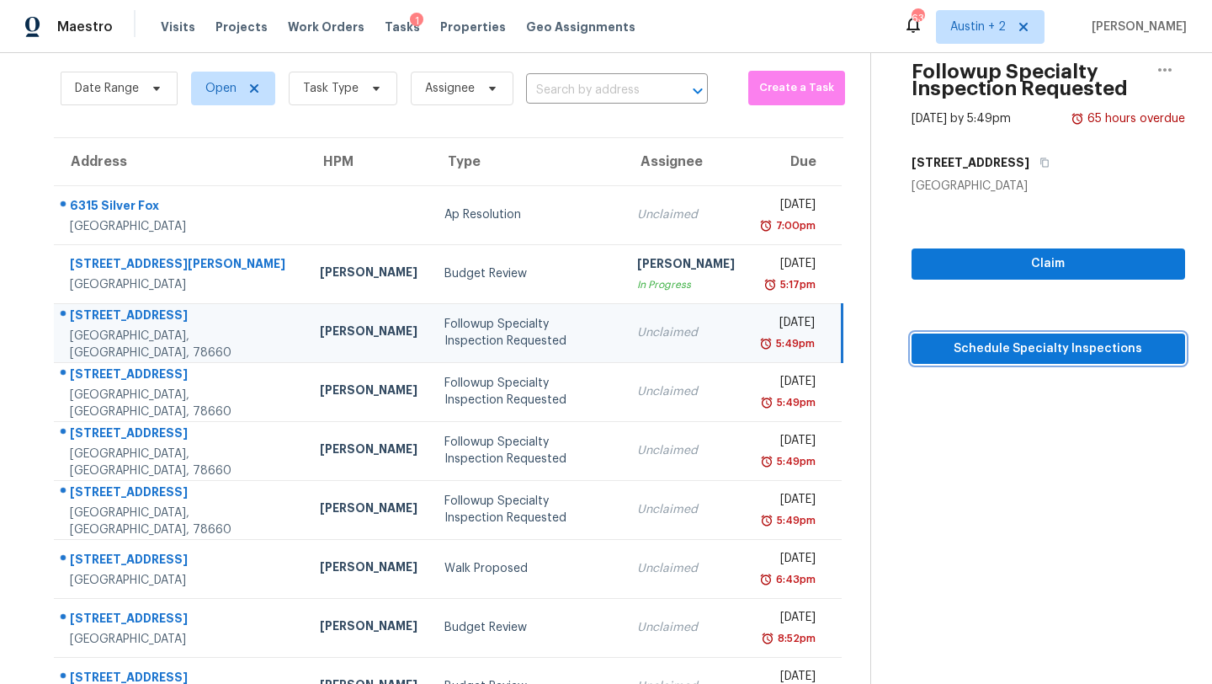
click at [977, 346] on span "Schedule Specialty Inspections" at bounding box center [1048, 348] width 247 height 21
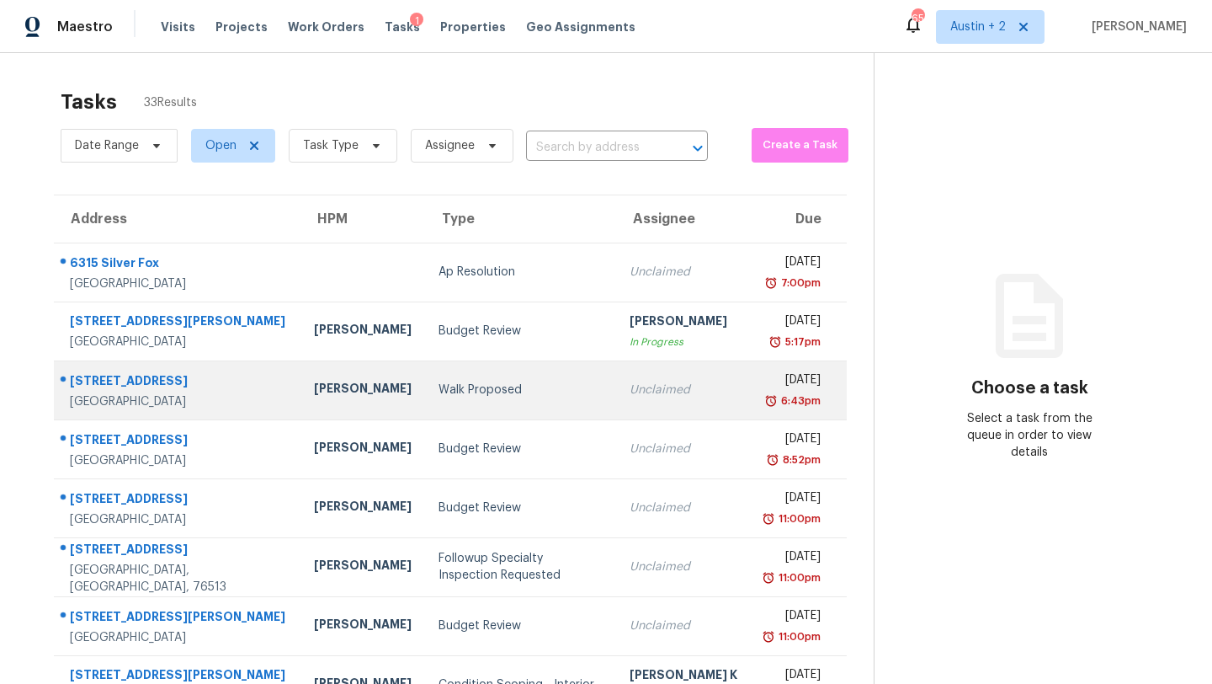
click at [425, 399] on td "Walk Proposed" at bounding box center [520, 389] width 191 height 59
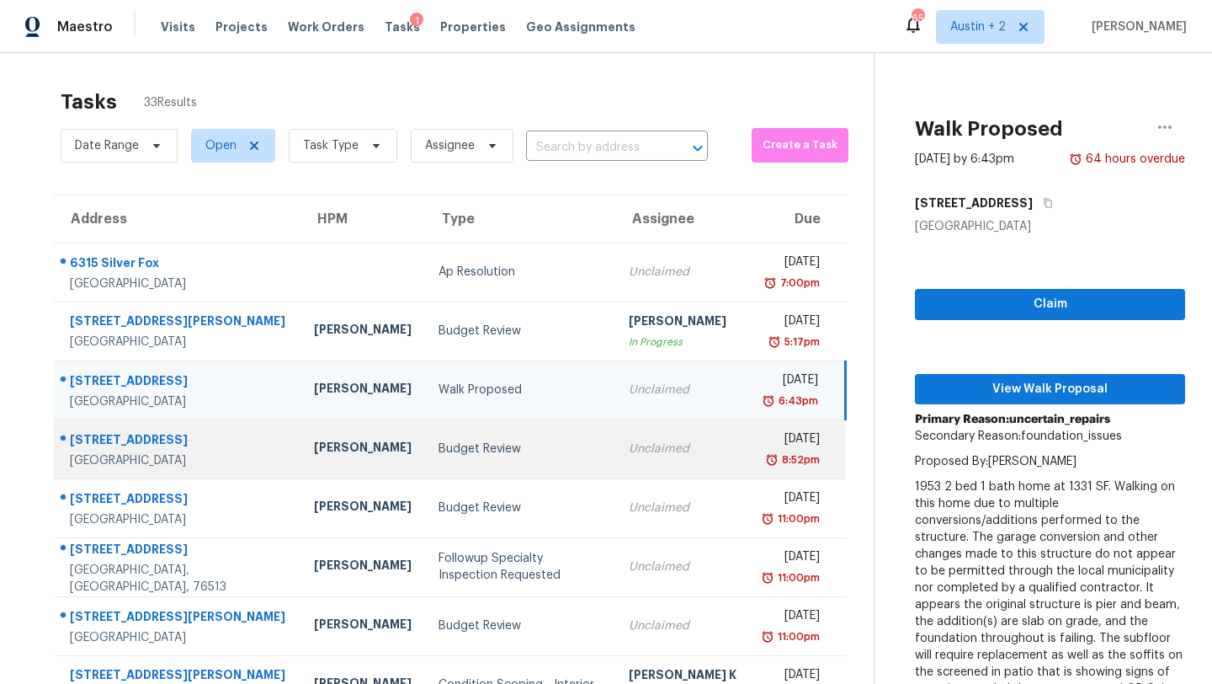
click at [439, 441] on div "Budget Review" at bounding box center [520, 448] width 163 height 17
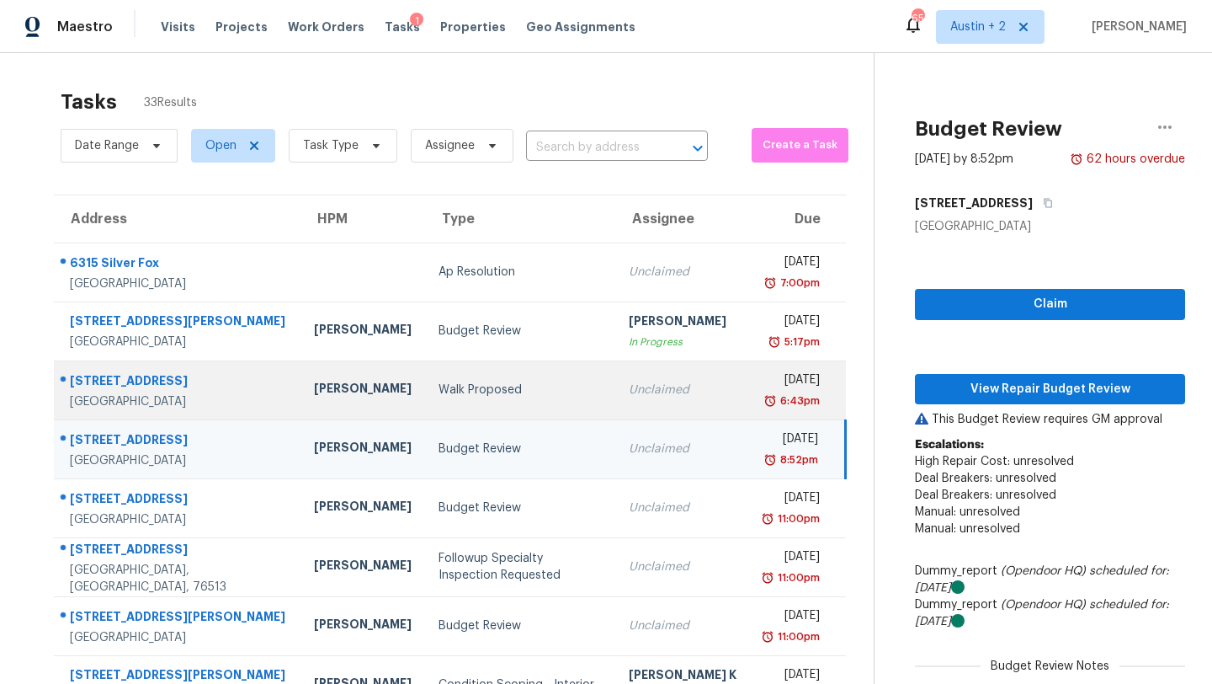
click at [428, 402] on td "Walk Proposed" at bounding box center [520, 389] width 190 height 59
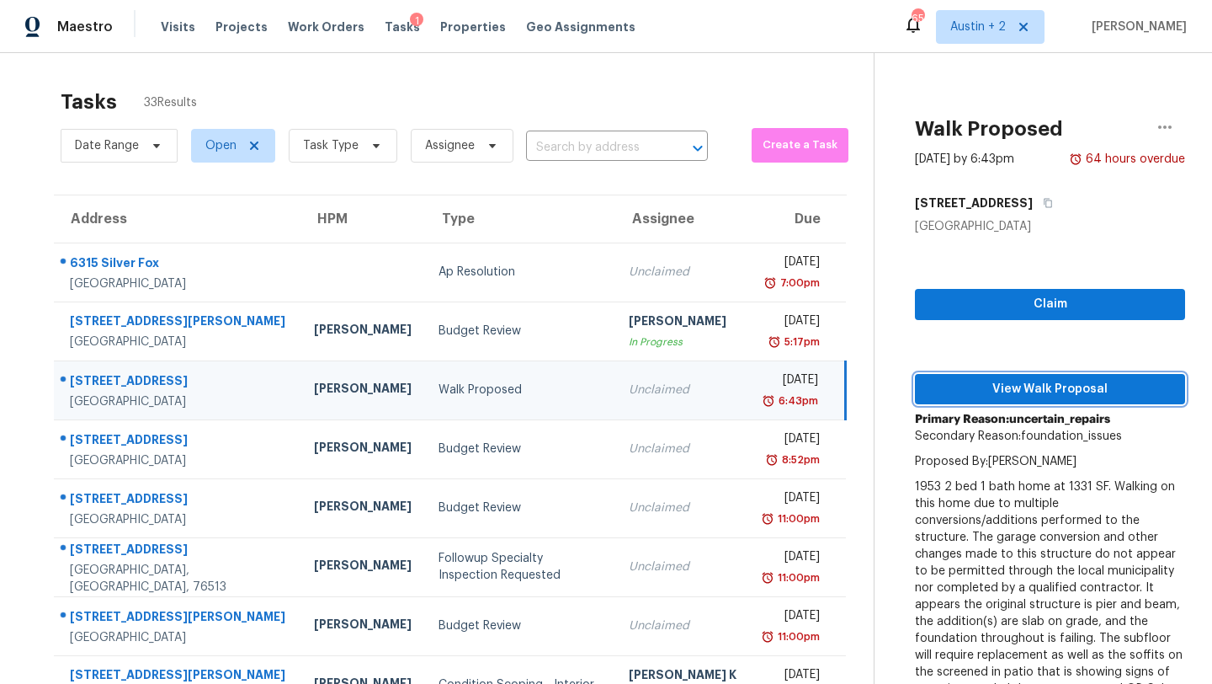
click at [977, 387] on span "View Walk Proposal" at bounding box center [1050, 389] width 243 height 21
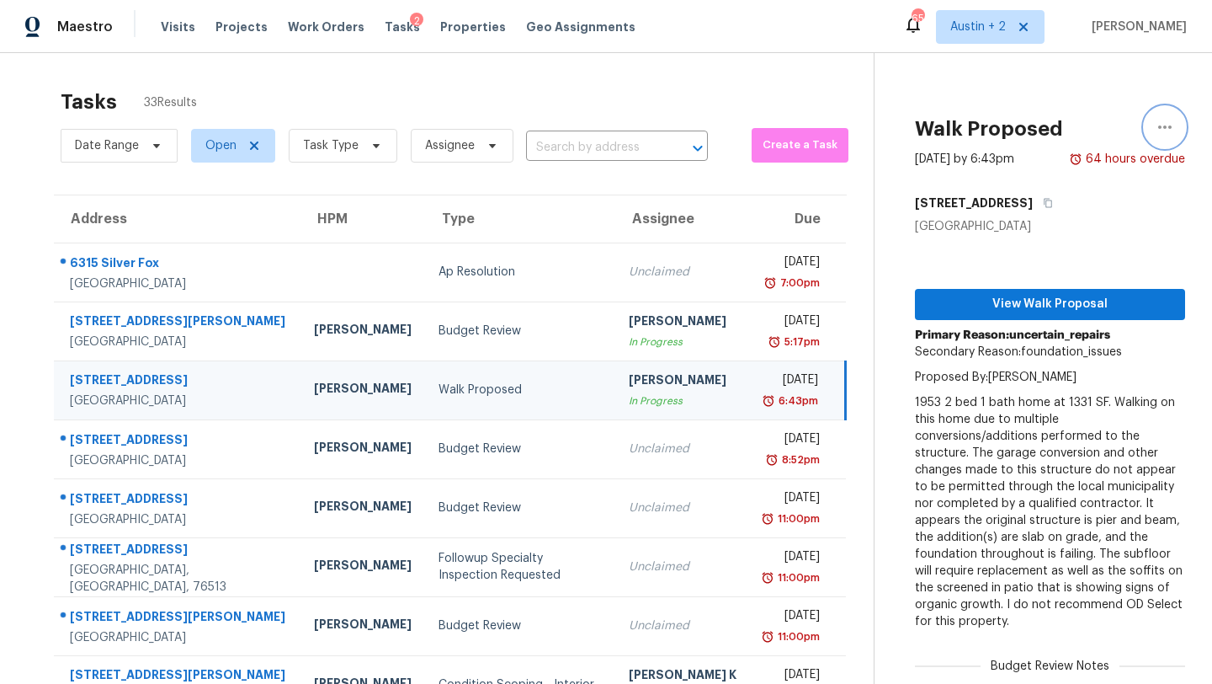
click at [1169, 123] on icon "button" at bounding box center [1165, 127] width 20 height 20
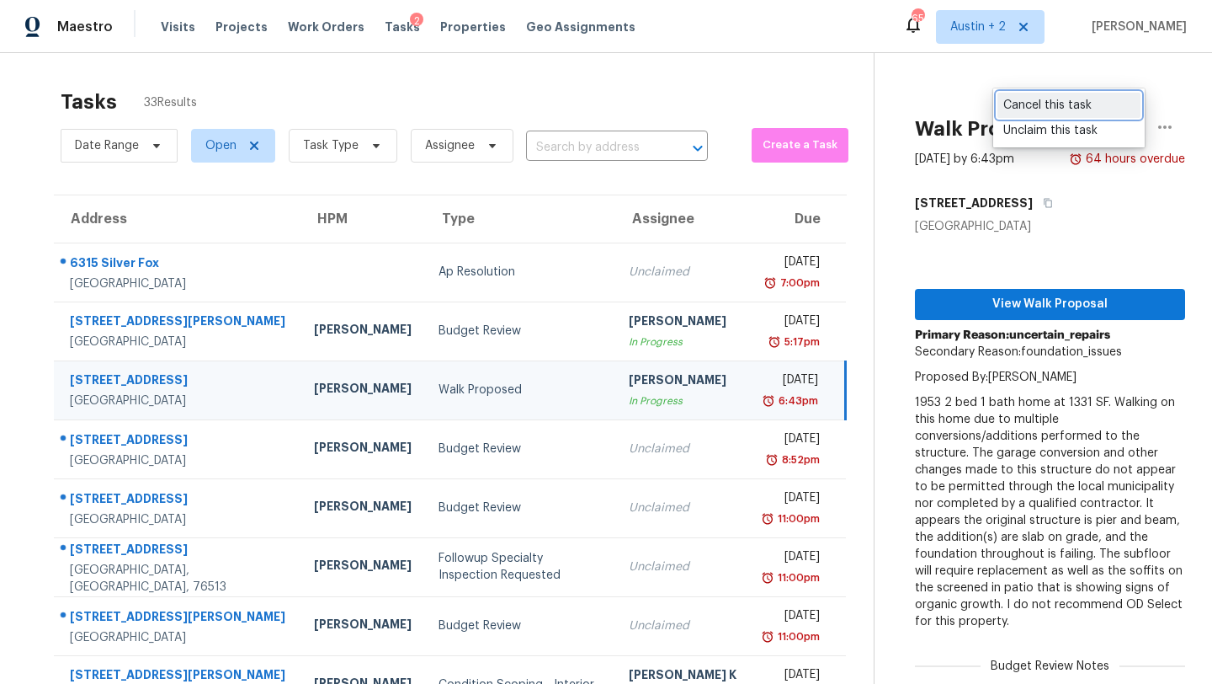
click at [1070, 108] on div "Cancel this task" at bounding box center [1069, 105] width 131 height 17
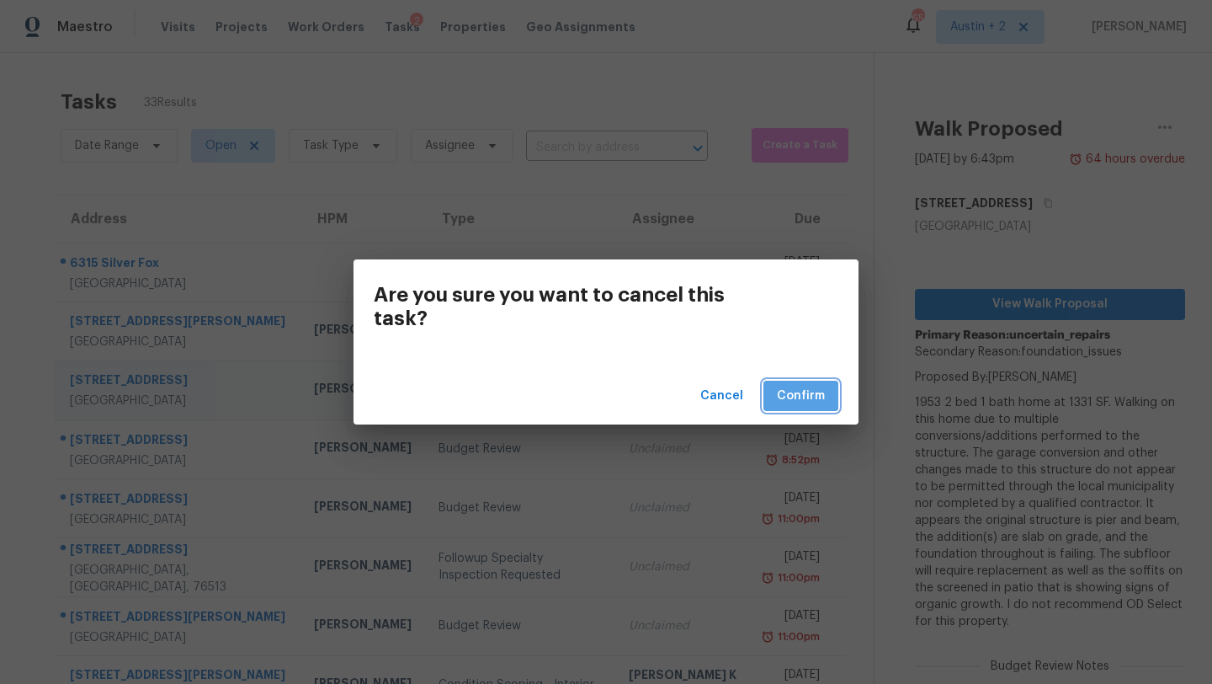
click at [833, 383] on button "Confirm" at bounding box center [801, 396] width 75 height 31
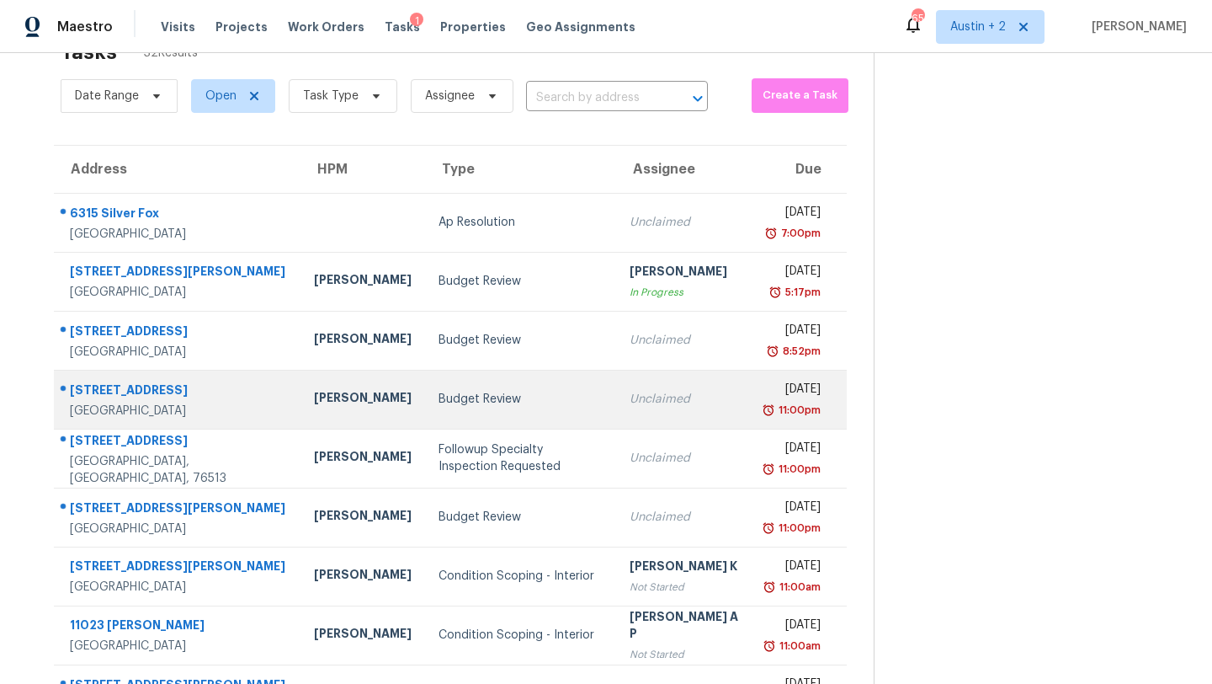
scroll to position [46, 0]
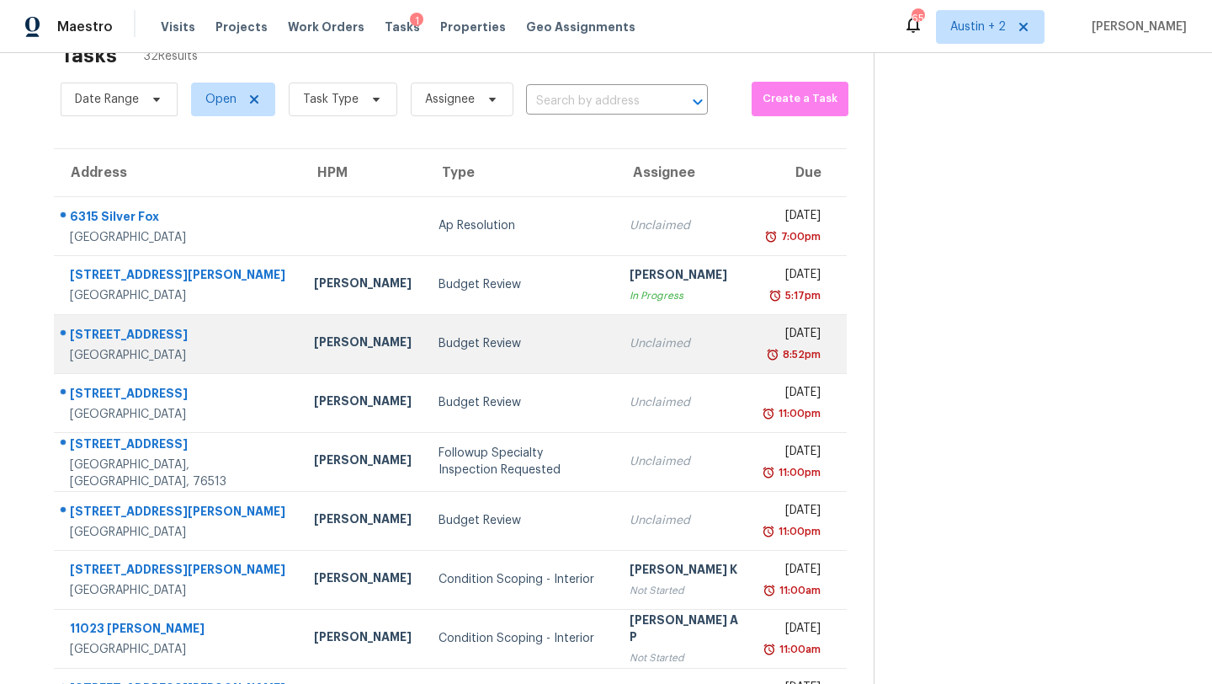
click at [444, 348] on div "Budget Review" at bounding box center [521, 343] width 164 height 17
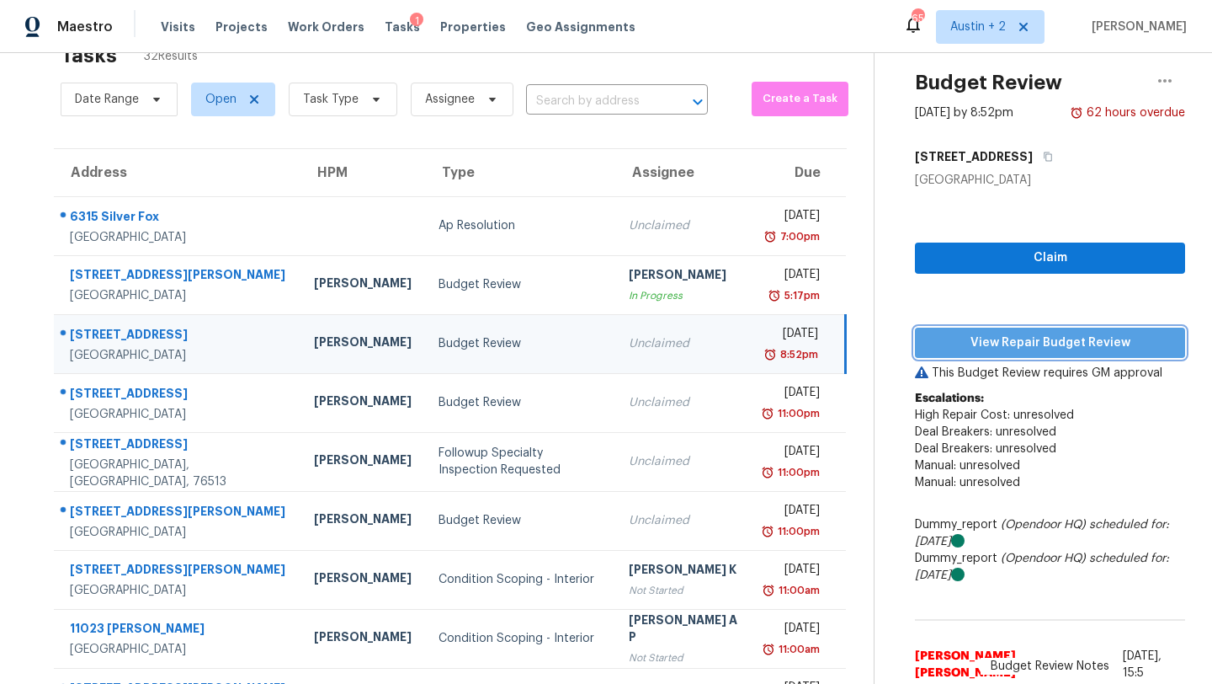
click at [1004, 348] on span "View Repair Budget Review" at bounding box center [1050, 343] width 243 height 21
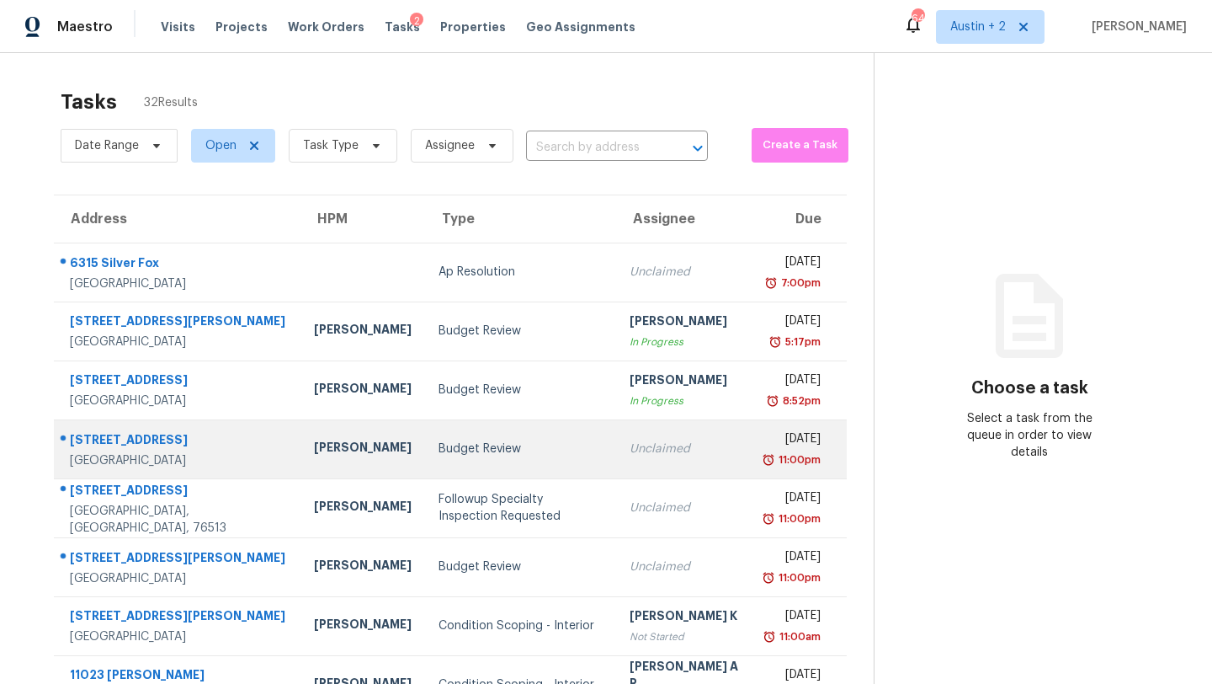
click at [467, 469] on td "Budget Review" at bounding box center [520, 448] width 191 height 59
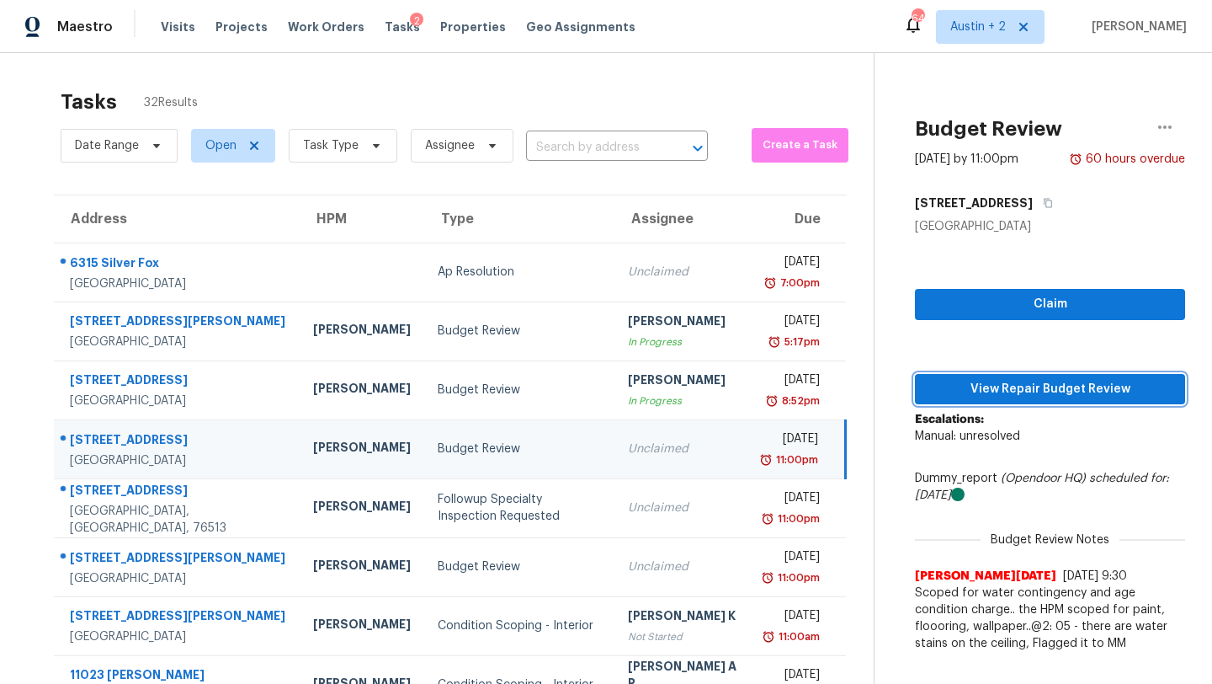
click at [985, 391] on span "View Repair Budget Review" at bounding box center [1050, 389] width 243 height 21
